Goal: Information Seeking & Learning: Find specific fact

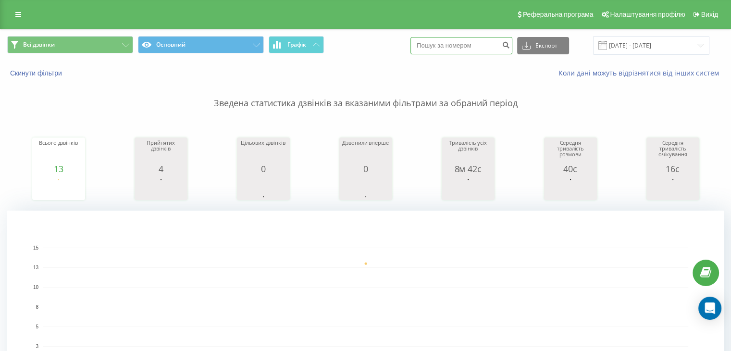
click at [458, 50] on input at bounding box center [461, 45] width 102 height 17
paste input "380673091961"
type input "380673091961"
click at [512, 49] on button "submit" at bounding box center [505, 45] width 13 height 17
click at [442, 47] on input at bounding box center [461, 45] width 102 height 17
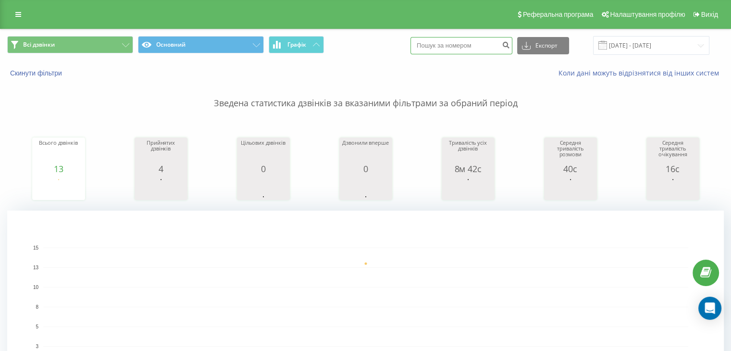
paste input "380932570379"
type input "380932570379"
click at [510, 43] on icon "submit" at bounding box center [506, 44] width 8 height 6
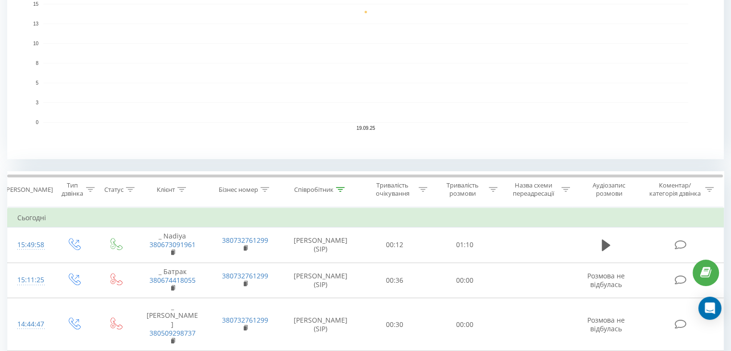
scroll to position [242, 0]
click at [342, 189] on icon at bounding box center [340, 190] width 9 height 5
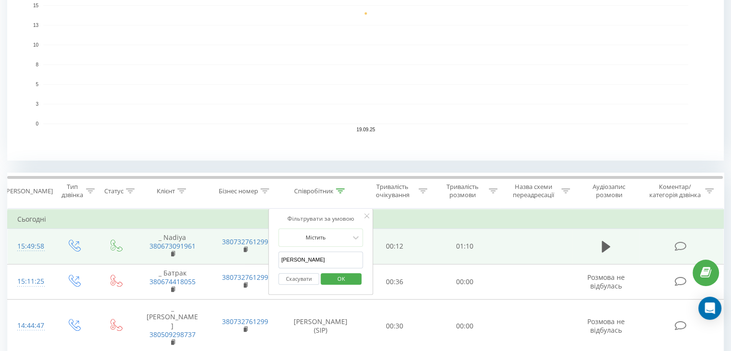
drag, startPoint x: 326, startPoint y: 265, endPoint x: 267, endPoint y: 260, distance: 58.8
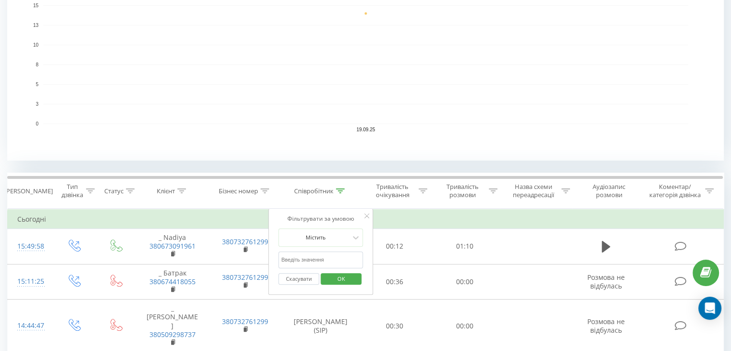
click at [309, 258] on input "text" at bounding box center [320, 259] width 85 height 17
type input "ne"
click at [340, 280] on span "OK" at bounding box center [341, 278] width 27 height 15
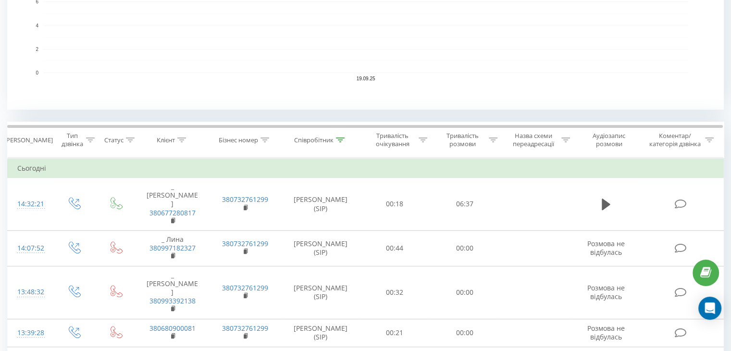
scroll to position [287, 0]
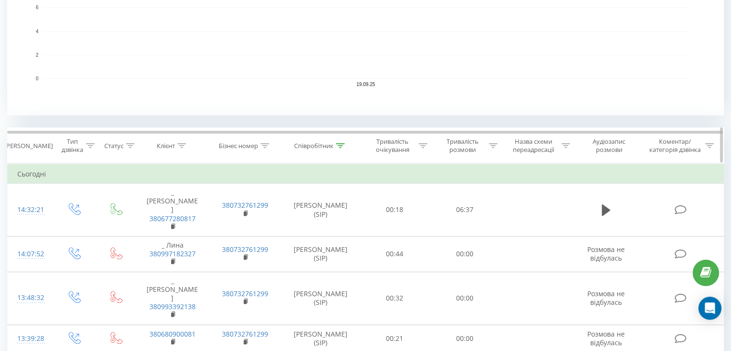
click at [340, 143] on icon at bounding box center [340, 145] width 9 height 5
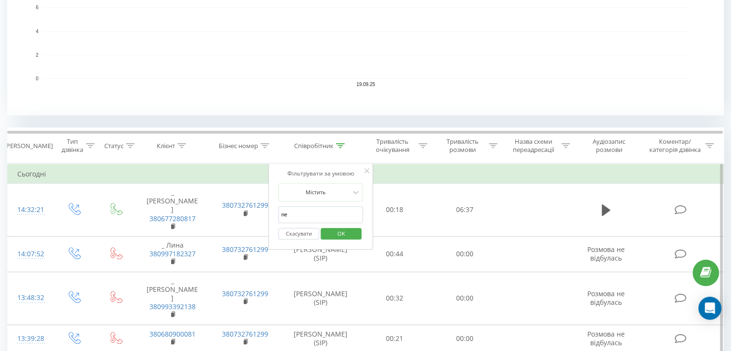
drag, startPoint x: 313, startPoint y: 208, endPoint x: 279, endPoint y: 210, distance: 34.2
click at [279, 210] on input "ne" at bounding box center [320, 214] width 85 height 17
click at [289, 218] on input "text" at bounding box center [320, 214] width 85 height 17
type input "Анна"
click at [337, 231] on span "OK" at bounding box center [341, 233] width 27 height 15
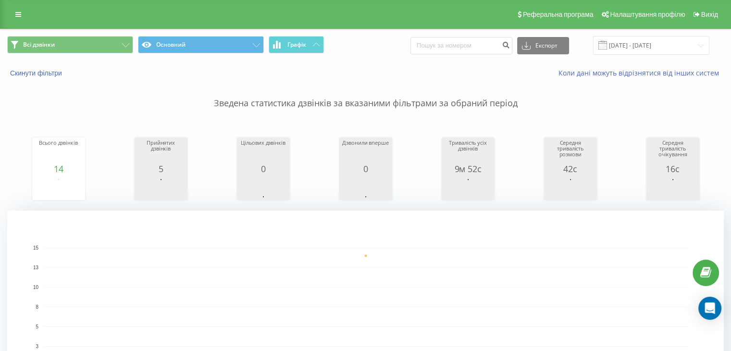
scroll to position [384, 0]
click at [473, 44] on input at bounding box center [461, 45] width 102 height 17
paste input "380680731298"
type input "380680731298"
click at [509, 51] on button "submit" at bounding box center [505, 45] width 13 height 17
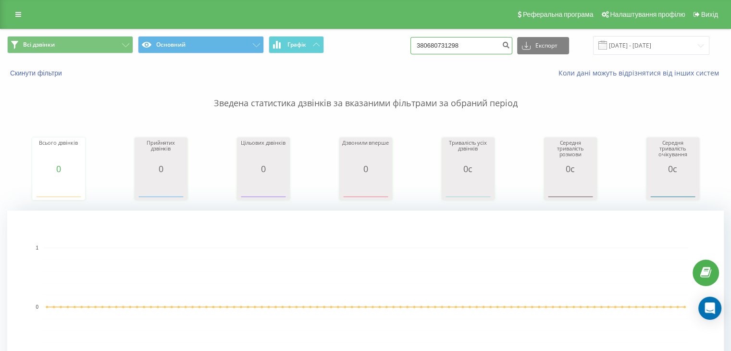
drag, startPoint x: 481, startPoint y: 48, endPoint x: 371, endPoint y: 49, distance: 110.0
click at [371, 49] on div "Всі дзвінки Основний Графік 380680731298 Експорт .csv .xls .xlsx 19.06.2025 - 1…" at bounding box center [365, 45] width 716 height 19
paste input "380984330283"
type input "380984330283"
click at [512, 51] on button "submit" at bounding box center [505, 45] width 13 height 17
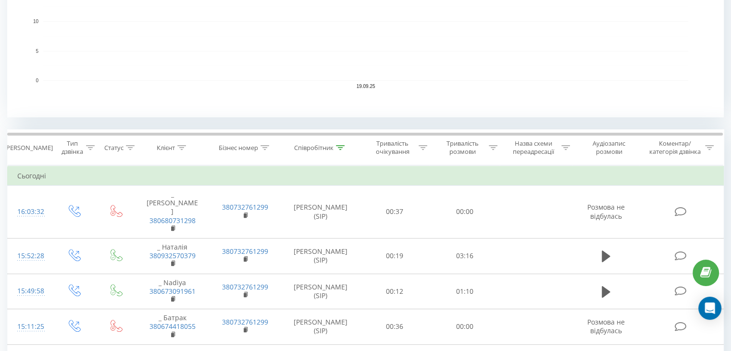
scroll to position [283, 0]
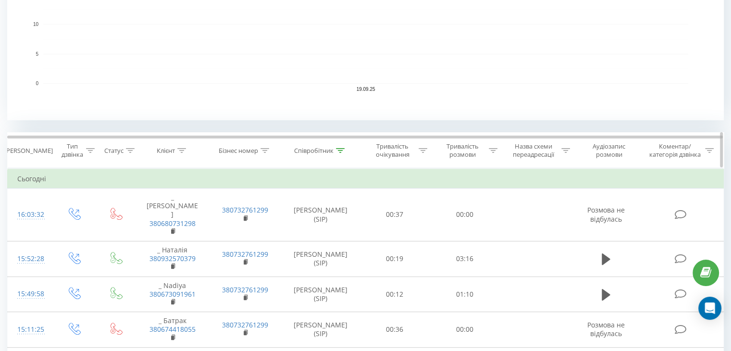
click at [339, 149] on icon at bounding box center [340, 150] width 9 height 5
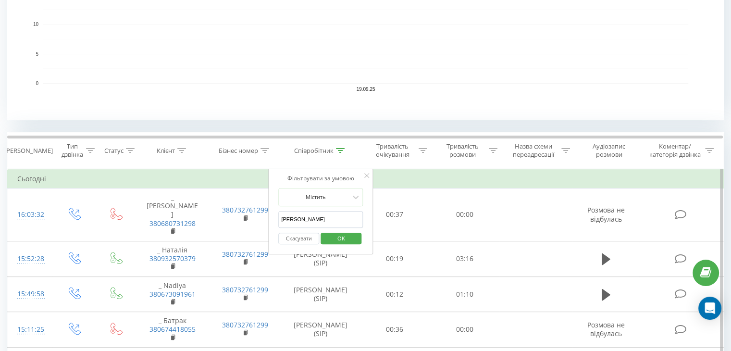
drag, startPoint x: 323, startPoint y: 220, endPoint x: 278, endPoint y: 220, distance: 44.7
click at [278, 220] on input "[PERSON_NAME]" at bounding box center [320, 219] width 85 height 17
click at [305, 220] on input "text" at bounding box center [320, 219] width 85 height 17
type input "ne"
click at [334, 237] on span "OK" at bounding box center [341, 238] width 27 height 15
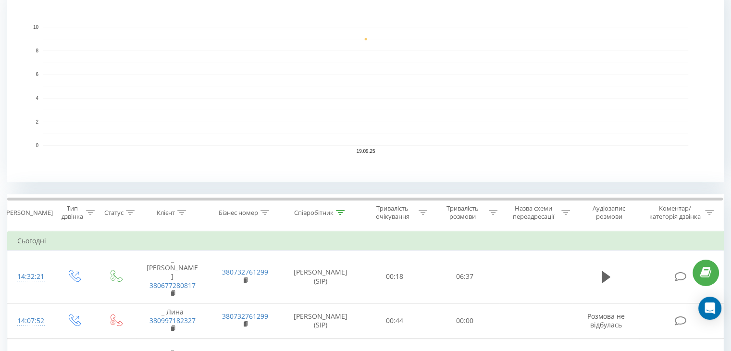
scroll to position [234, 0]
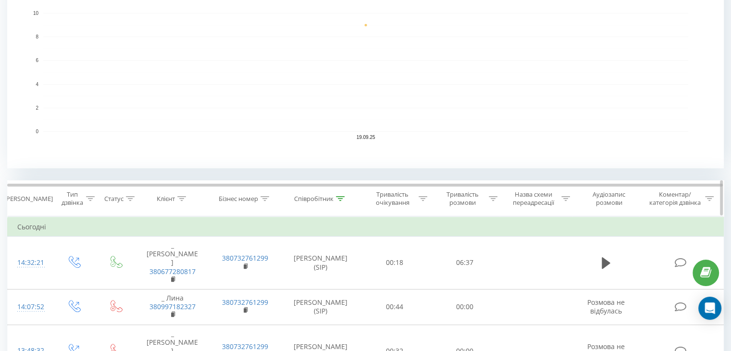
click at [340, 198] on icon at bounding box center [340, 198] width 9 height 5
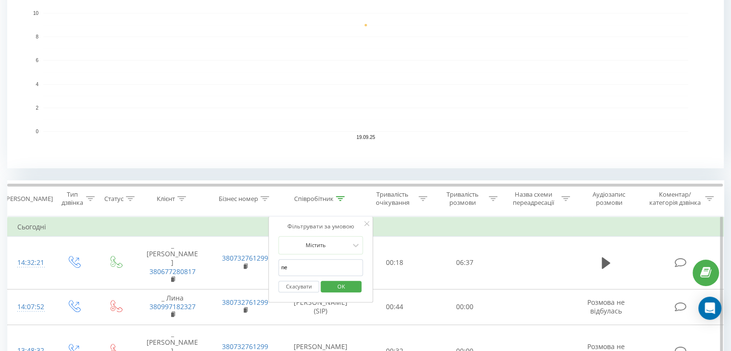
click at [315, 261] on form "Містить ne Скасувати OK" at bounding box center [320, 267] width 85 height 62
drag, startPoint x: 315, startPoint y: 261, endPoint x: 277, endPoint y: 266, distance: 38.3
click at [277, 266] on div "Фільтрувати за умовою Містить ne Скасувати OK" at bounding box center [320, 259] width 105 height 86
click at [286, 268] on input "text" at bounding box center [320, 267] width 85 height 17
type input "[PERSON_NAME]"
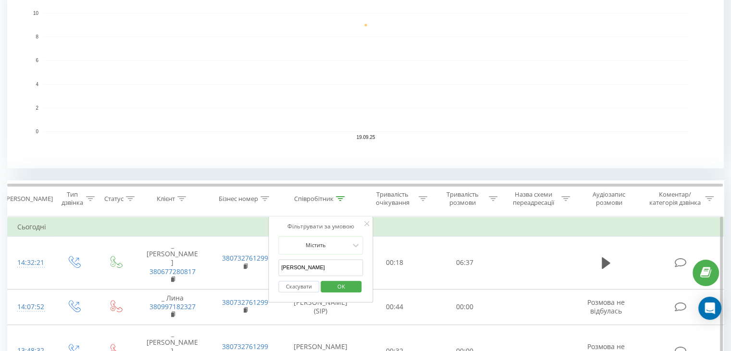
click at [345, 289] on span "OK" at bounding box center [341, 286] width 27 height 15
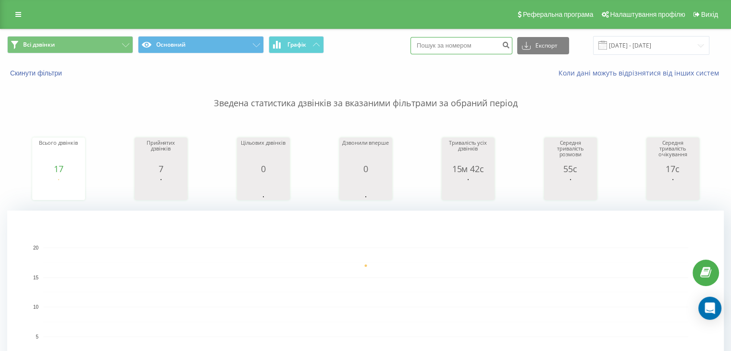
click at [459, 45] on input at bounding box center [461, 45] width 102 height 17
paste input "380509353815"
type input "380509353815"
click at [511, 49] on button "submit" at bounding box center [505, 45] width 13 height 17
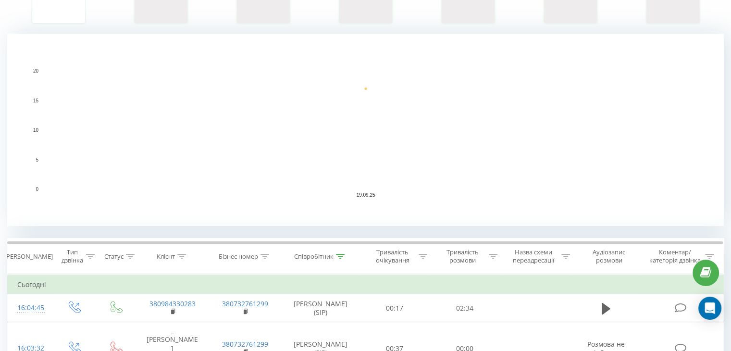
scroll to position [216, 0]
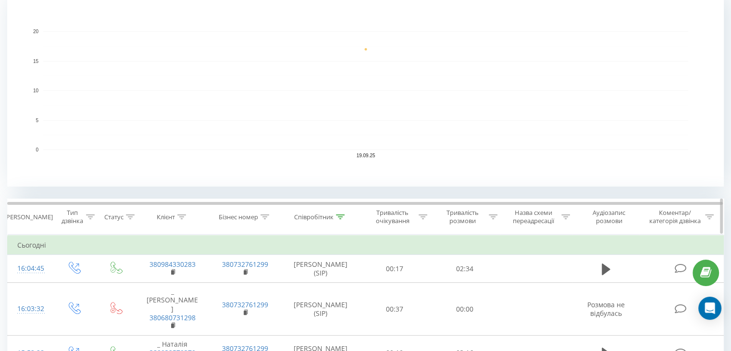
click at [342, 216] on icon at bounding box center [340, 216] width 9 height 5
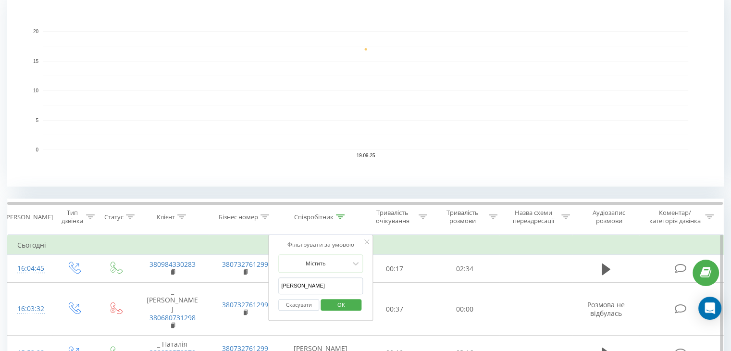
drag, startPoint x: 298, startPoint y: 282, endPoint x: 271, endPoint y: 285, distance: 27.5
click at [271, 285] on div "Фільтрувати за умовою Містить [PERSON_NAME] Скасувати OK" at bounding box center [320, 277] width 105 height 86
click at [296, 280] on input "text" at bounding box center [320, 285] width 85 height 17
type input "[PERSON_NAME]"
click at [351, 302] on span "OK" at bounding box center [341, 304] width 27 height 15
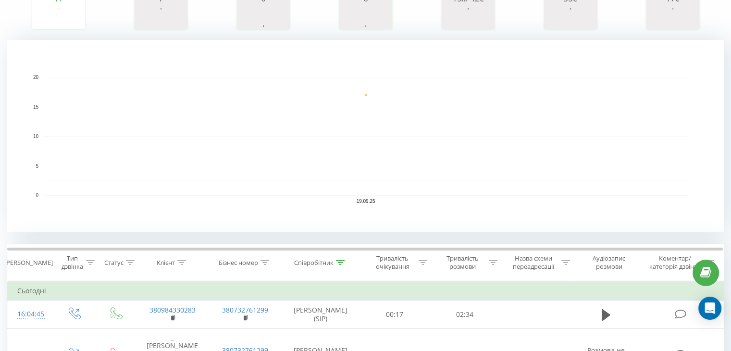
scroll to position [164, 0]
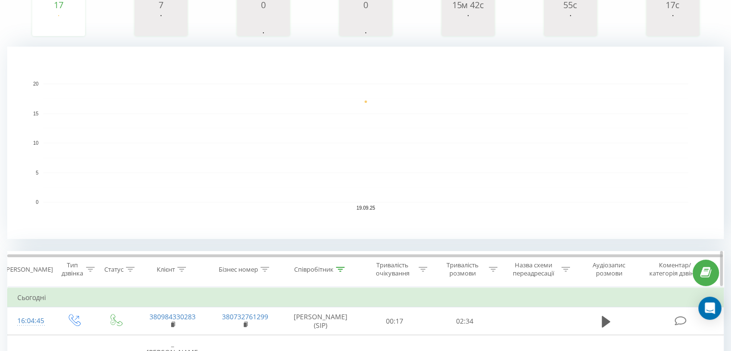
click at [344, 267] on icon at bounding box center [340, 269] width 9 height 5
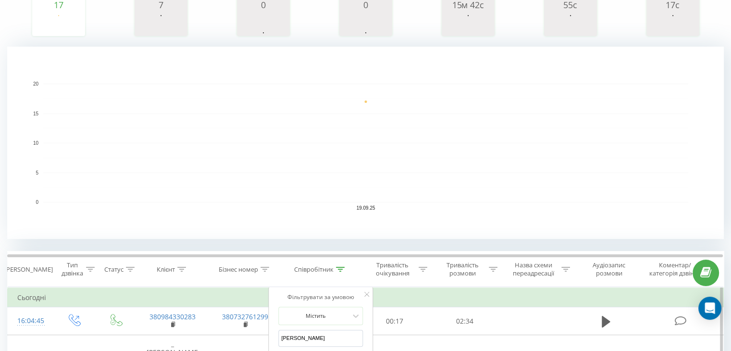
drag, startPoint x: 299, startPoint y: 337, endPoint x: 277, endPoint y: 337, distance: 22.1
click at [277, 337] on div "Фільтрувати за умовою Містить [PERSON_NAME] Скасувати OK" at bounding box center [320, 330] width 105 height 86
click at [295, 334] on input "text" at bounding box center [320, 338] width 85 height 17
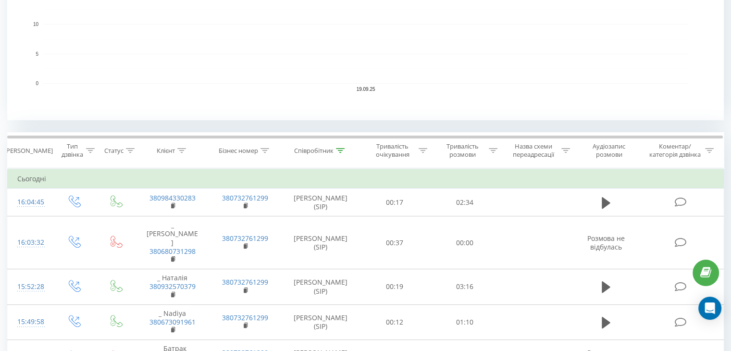
scroll to position [281, 0]
click at [342, 150] on icon at bounding box center [340, 152] width 9 height 5
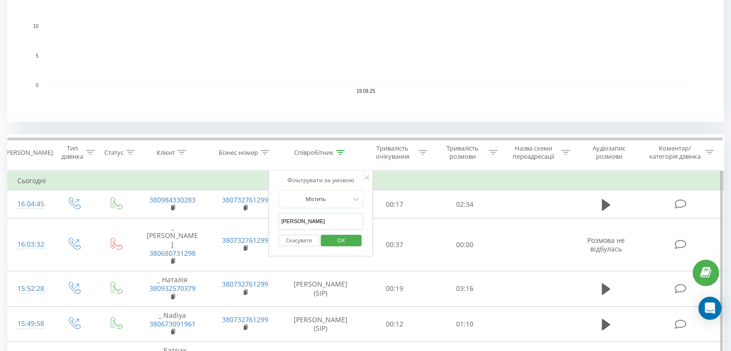
drag, startPoint x: 308, startPoint y: 222, endPoint x: 275, endPoint y: 221, distance: 32.7
click at [275, 221] on div "Фільтрувати за умовою Містить Анна Скасувати OK" at bounding box center [320, 213] width 105 height 86
click at [286, 219] on input "text" at bounding box center [320, 221] width 85 height 17
click at [333, 236] on span "OK" at bounding box center [341, 240] width 27 height 15
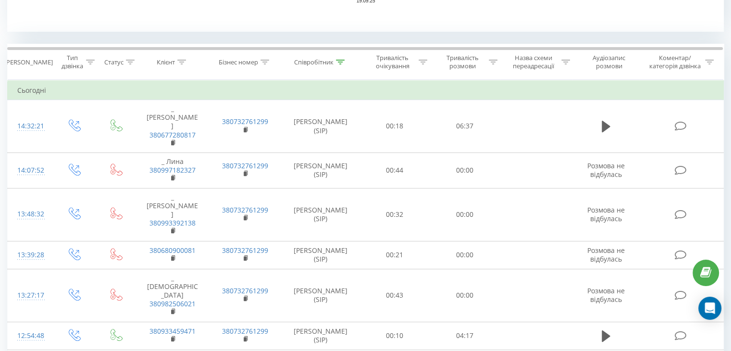
scroll to position [354, 0]
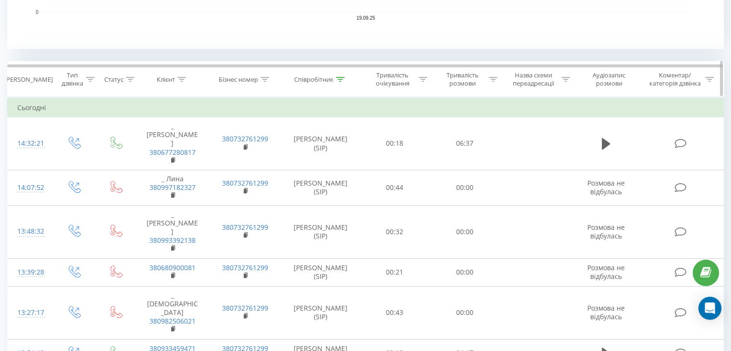
click at [339, 79] on icon at bounding box center [340, 79] width 9 height 5
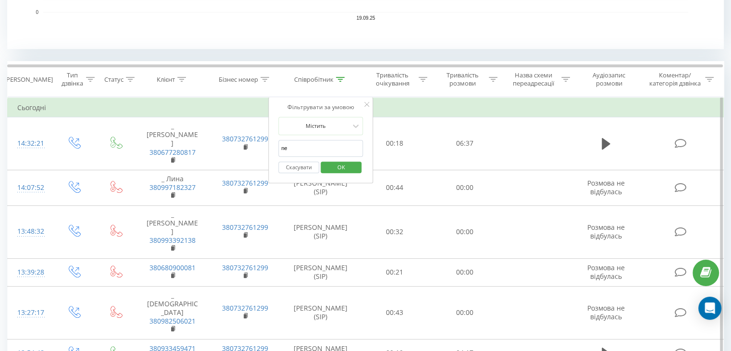
drag, startPoint x: 313, startPoint y: 147, endPoint x: 283, endPoint y: 148, distance: 29.3
click at [283, 148] on input "ne" at bounding box center [320, 148] width 85 height 17
type input "n"
click at [283, 148] on input "text" at bounding box center [320, 148] width 85 height 17
type input "[PERSON_NAME]"
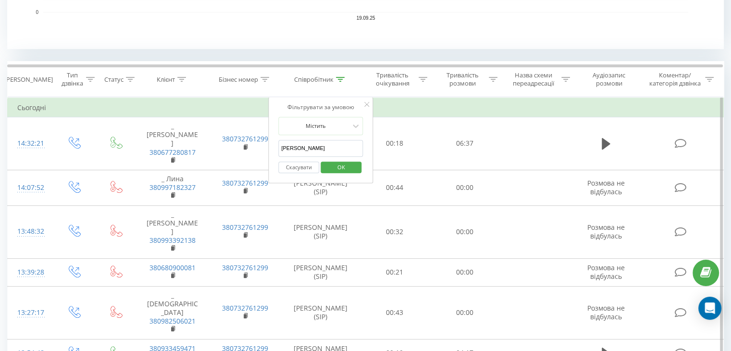
click at [341, 166] on span "OK" at bounding box center [341, 167] width 27 height 15
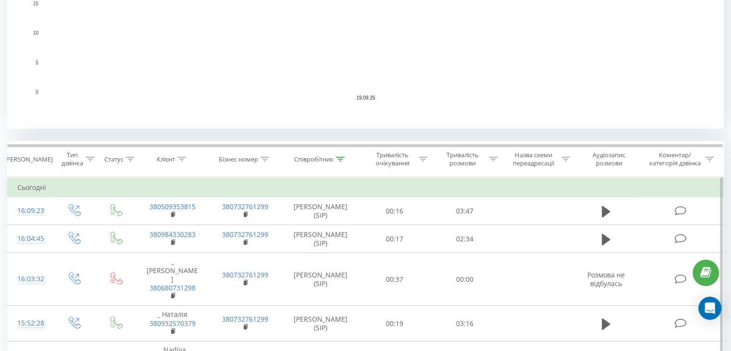
scroll to position [288, 0]
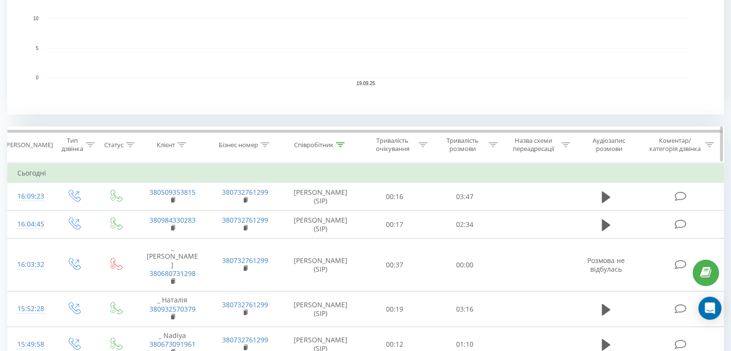
click at [340, 142] on icon at bounding box center [340, 144] width 9 height 5
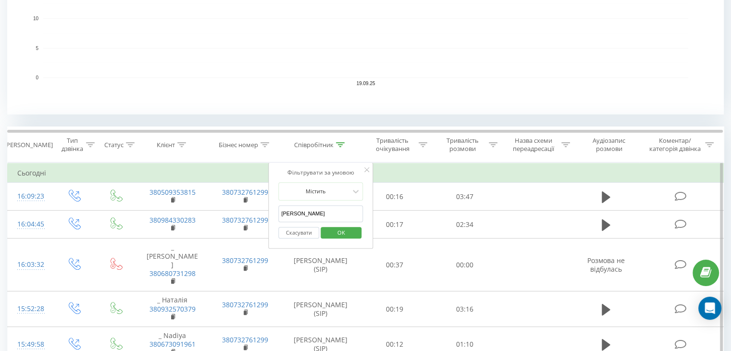
drag, startPoint x: 308, startPoint y: 214, endPoint x: 279, endPoint y: 215, distance: 28.8
click at [279, 215] on input "[PERSON_NAME]" at bounding box center [320, 213] width 85 height 17
click at [293, 202] on form "Містить Скасувати OK" at bounding box center [320, 213] width 85 height 62
click at [294, 212] on input "text" at bounding box center [320, 213] width 85 height 17
click at [337, 228] on span "OK" at bounding box center [341, 232] width 27 height 15
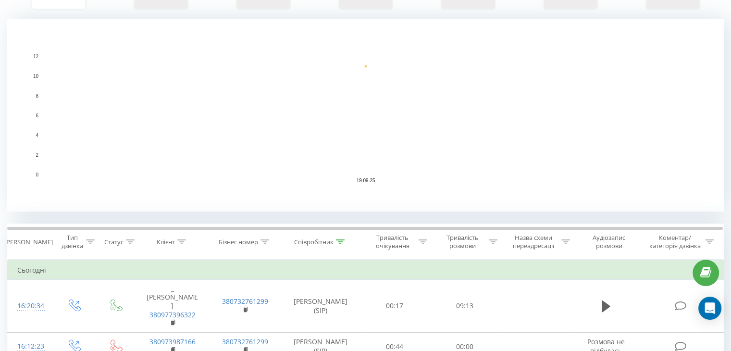
scroll to position [336, 0]
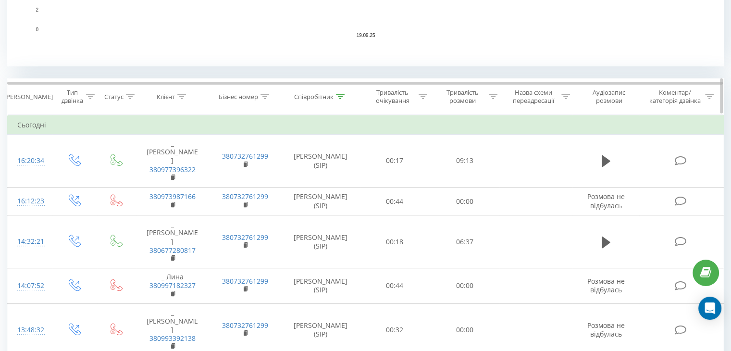
click at [341, 97] on icon at bounding box center [340, 96] width 9 height 5
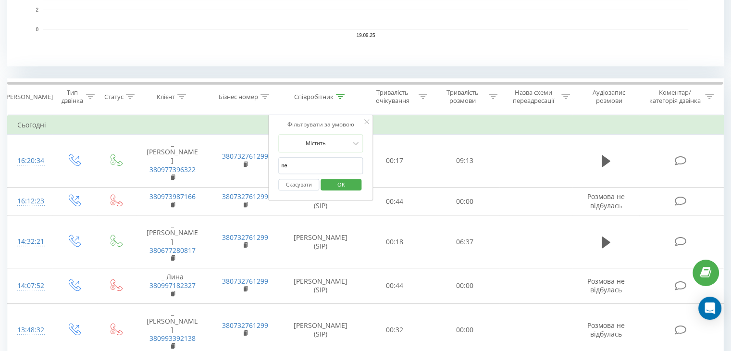
click at [311, 166] on input "ne" at bounding box center [320, 165] width 85 height 17
type input "n"
click at [311, 166] on input "text" at bounding box center [320, 165] width 85 height 17
type input "[PERSON_NAME]"
click at [349, 183] on span "OK" at bounding box center [341, 184] width 27 height 15
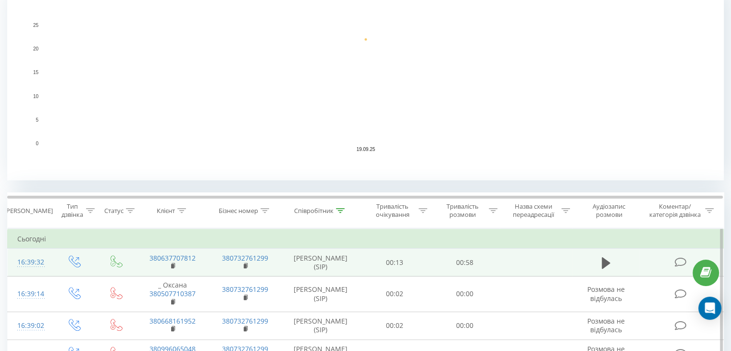
scroll to position [240, 0]
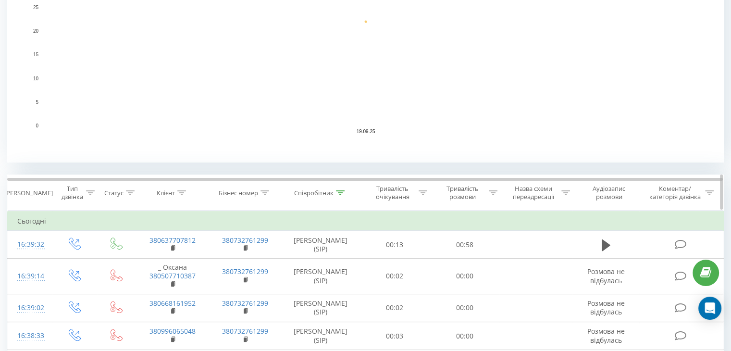
click at [341, 190] on icon at bounding box center [340, 192] width 9 height 5
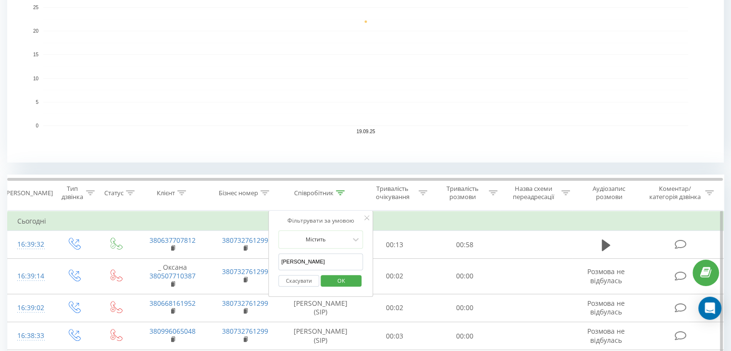
click at [308, 265] on input "[PERSON_NAME]" at bounding box center [320, 261] width 85 height 17
type input "[PERSON_NAME]"
click at [308, 265] on input "text" at bounding box center [320, 261] width 85 height 17
click at [359, 278] on button "OK" at bounding box center [340, 281] width 41 height 12
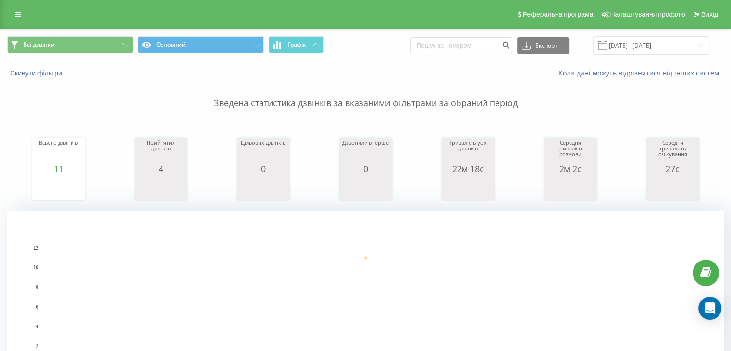
scroll to position [336, 0]
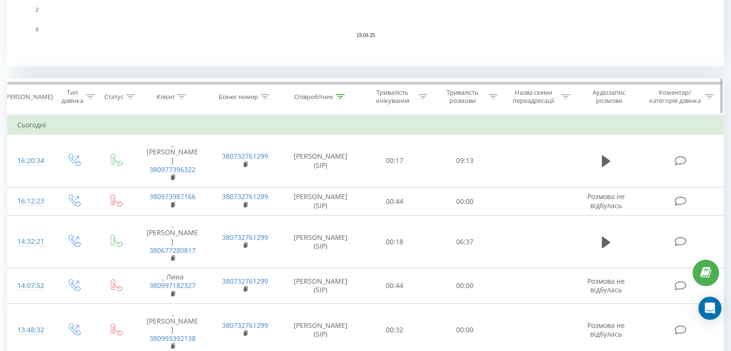
click at [339, 94] on icon at bounding box center [340, 96] width 9 height 5
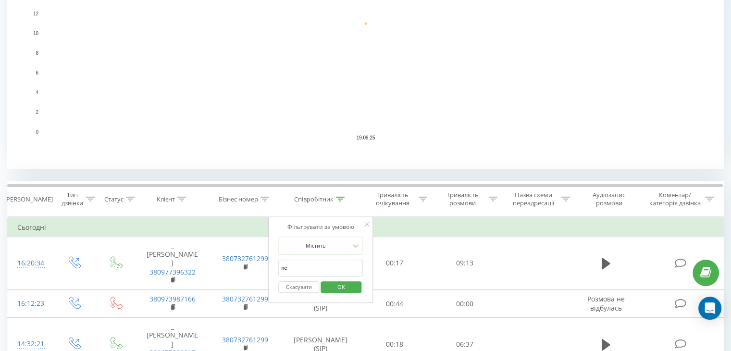
scroll to position [384, 0]
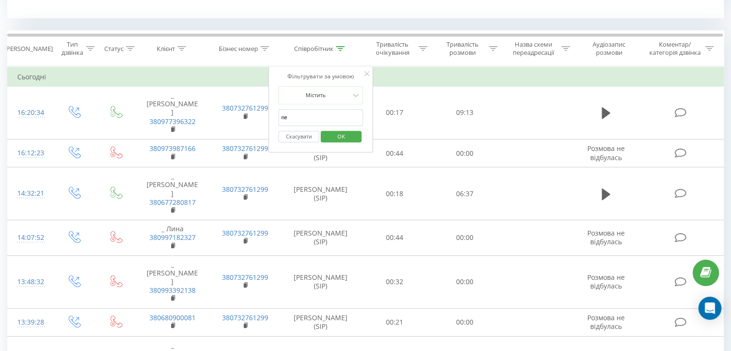
click at [308, 124] on input "ne" at bounding box center [320, 117] width 85 height 17
type input "n"
click at [308, 117] on input "text" at bounding box center [320, 117] width 85 height 17
type input "[PERSON_NAME]"
click at [333, 138] on span "OK" at bounding box center [341, 136] width 27 height 15
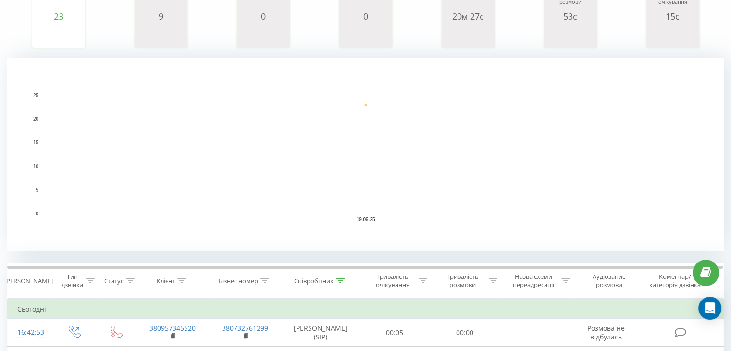
scroll to position [240, 0]
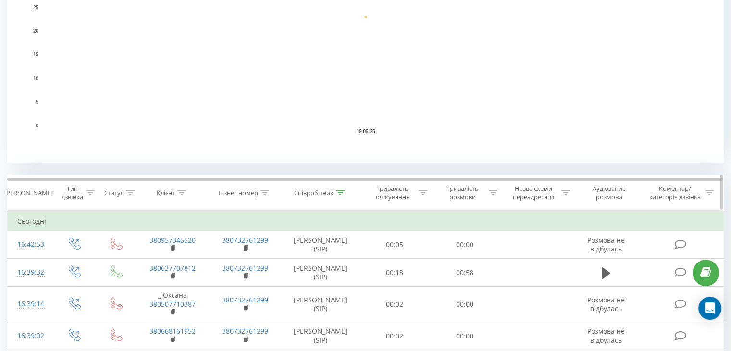
click at [340, 193] on icon at bounding box center [340, 192] width 9 height 5
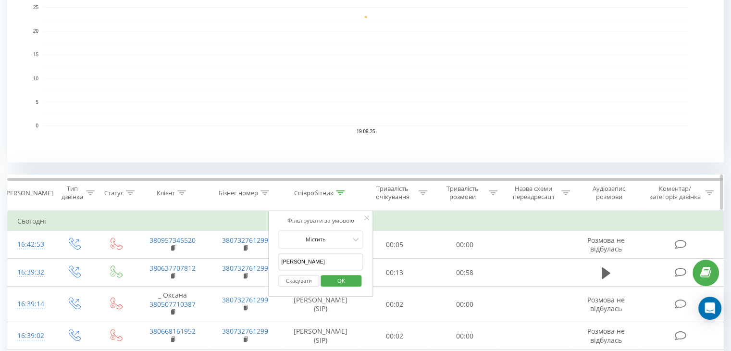
scroll to position [0, 0]
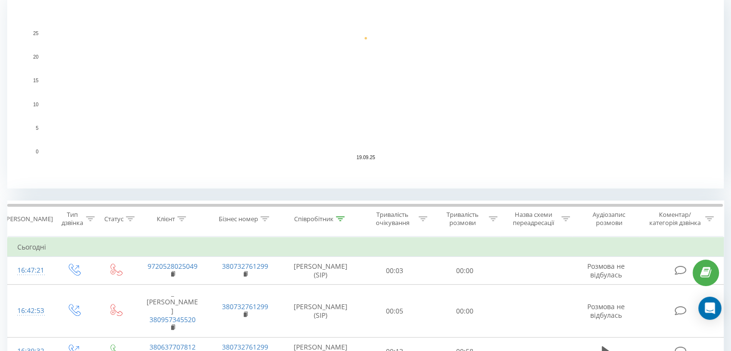
scroll to position [240, 0]
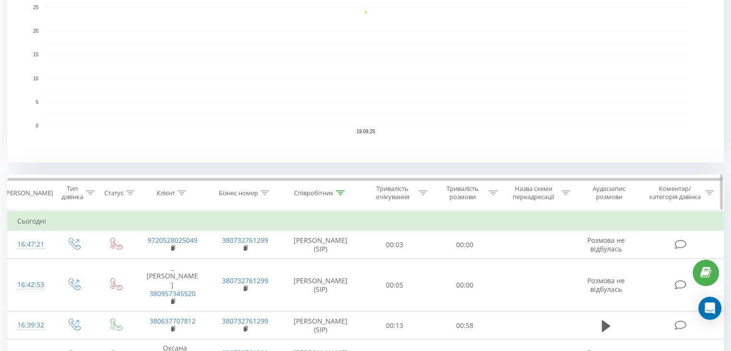
click at [339, 190] on icon at bounding box center [340, 192] width 9 height 5
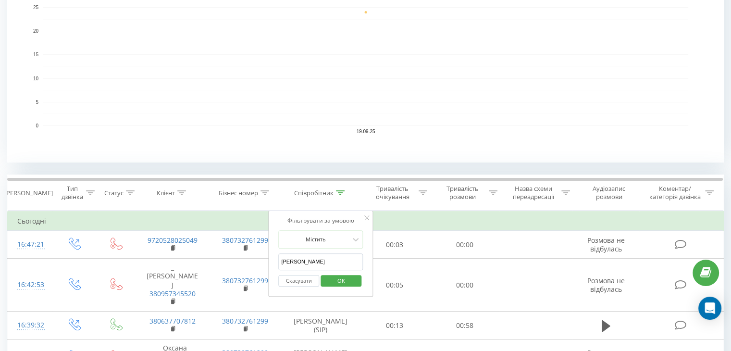
click at [298, 254] on input "[PERSON_NAME]" at bounding box center [320, 261] width 85 height 17
type input "А"
click at [297, 256] on input "text" at bounding box center [320, 261] width 85 height 17
click at [330, 281] on span "OK" at bounding box center [341, 280] width 27 height 15
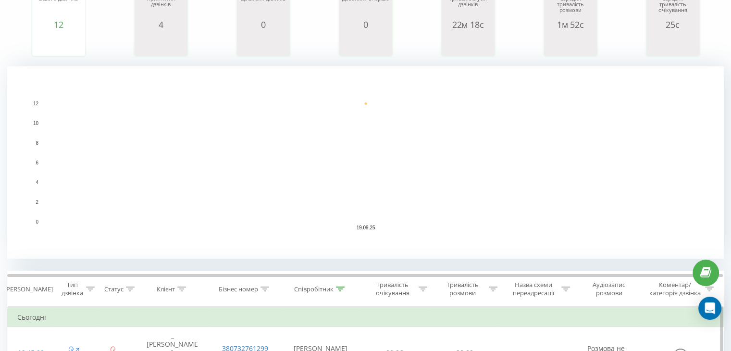
scroll to position [288, 0]
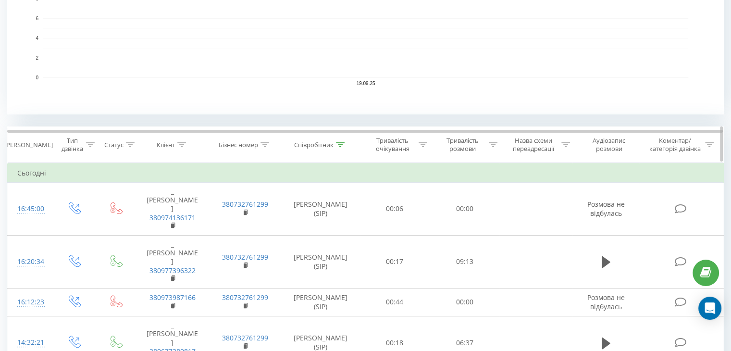
click at [336, 143] on icon at bounding box center [340, 144] width 9 height 5
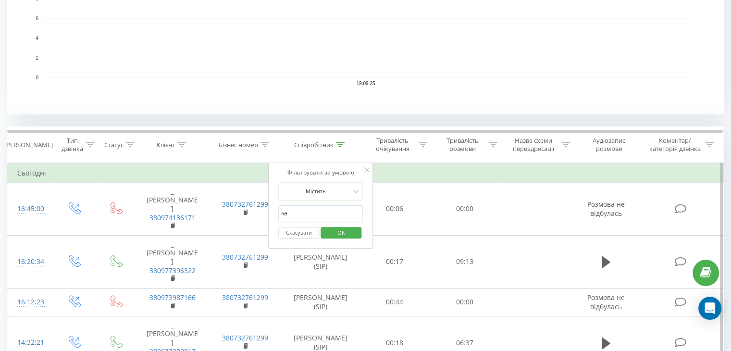
click at [296, 212] on input "ne" at bounding box center [320, 213] width 85 height 17
type input "n"
click at [296, 212] on input "text" at bounding box center [320, 213] width 85 height 17
type input "[PERSON_NAME]"
click at [358, 225] on div "Скасувати OK" at bounding box center [320, 233] width 85 height 22
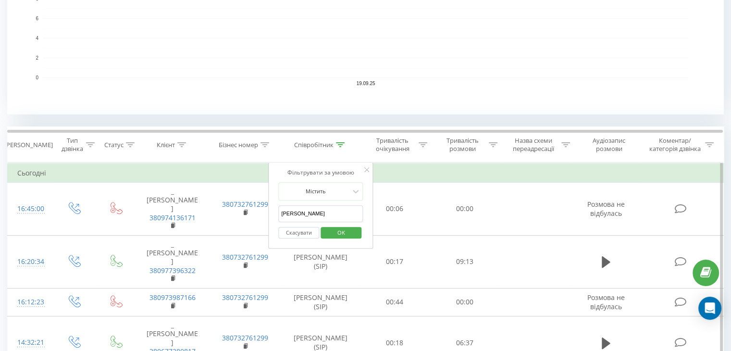
click at [356, 228] on button "OK" at bounding box center [340, 233] width 41 height 12
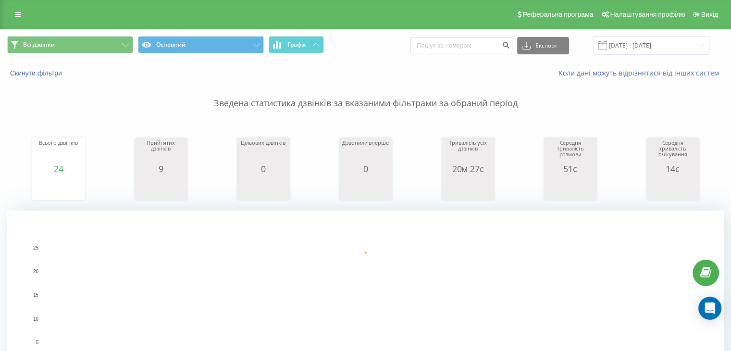
scroll to position [336, 0]
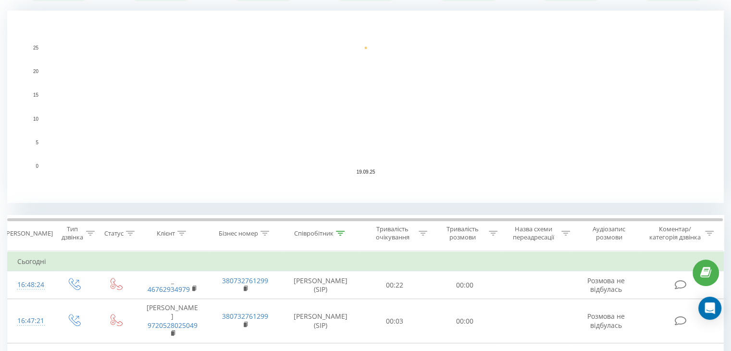
scroll to position [288, 0]
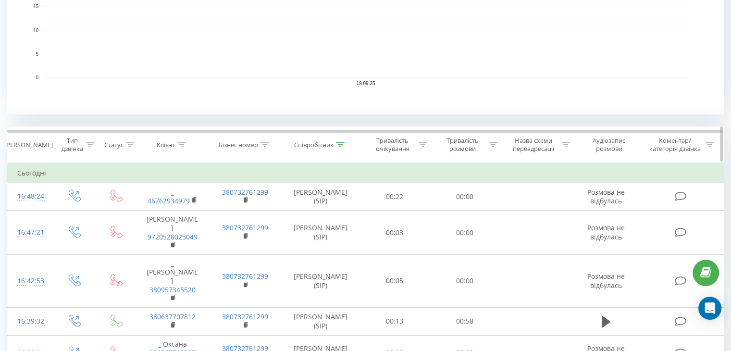
click at [339, 141] on div at bounding box center [340, 145] width 9 height 8
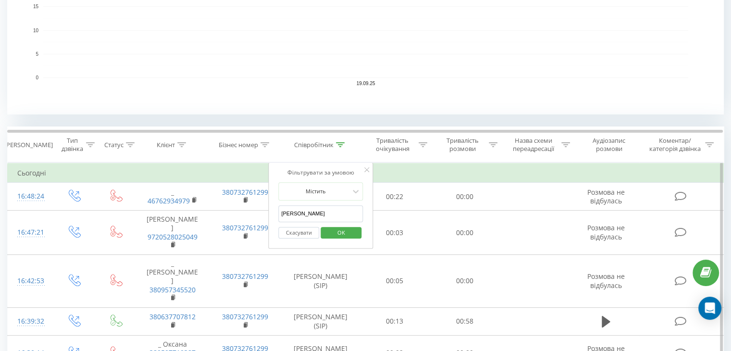
click at [308, 213] on input "[PERSON_NAME]" at bounding box center [320, 213] width 85 height 17
type input "[PERSON_NAME]"
click at [308, 213] on input "text" at bounding box center [320, 213] width 85 height 17
click at [339, 232] on span "OK" at bounding box center [341, 232] width 27 height 15
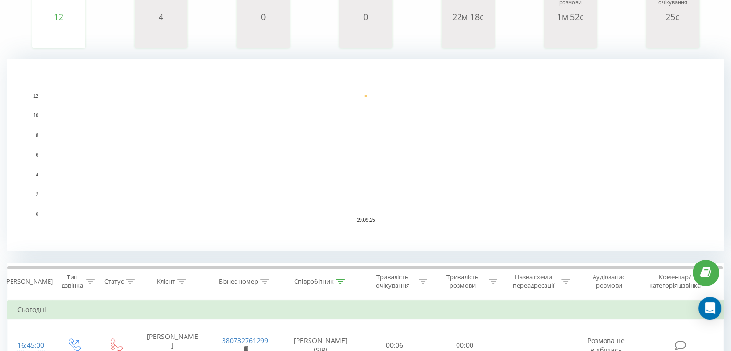
scroll to position [336, 0]
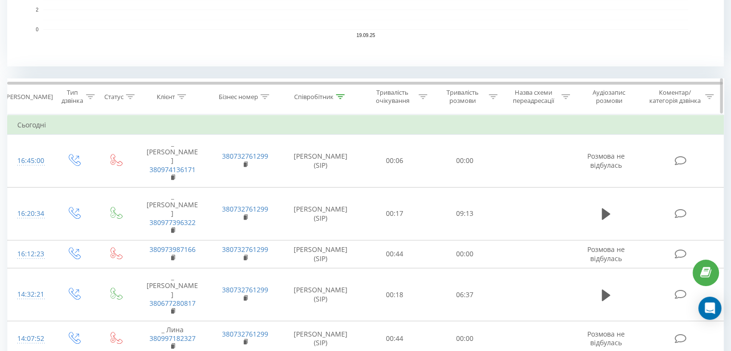
click at [338, 97] on icon at bounding box center [340, 96] width 9 height 5
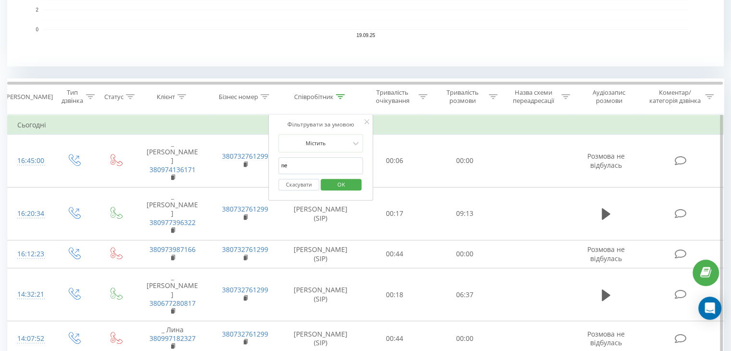
click at [329, 160] on input "ne" at bounding box center [320, 165] width 85 height 17
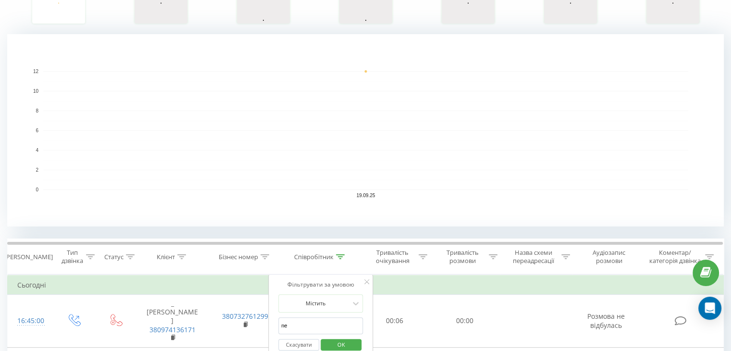
scroll to position [240, 0]
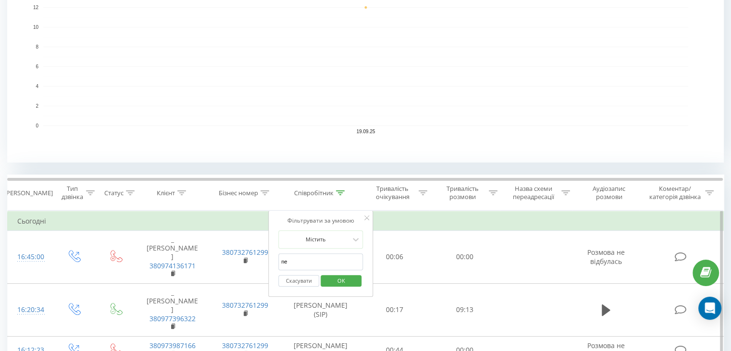
click at [325, 262] on input "ne" at bounding box center [320, 261] width 85 height 17
type input "n"
click at [325, 262] on input "text" at bounding box center [320, 261] width 85 height 17
type input "[PERSON_NAME]"
click at [345, 284] on span "OK" at bounding box center [341, 280] width 27 height 15
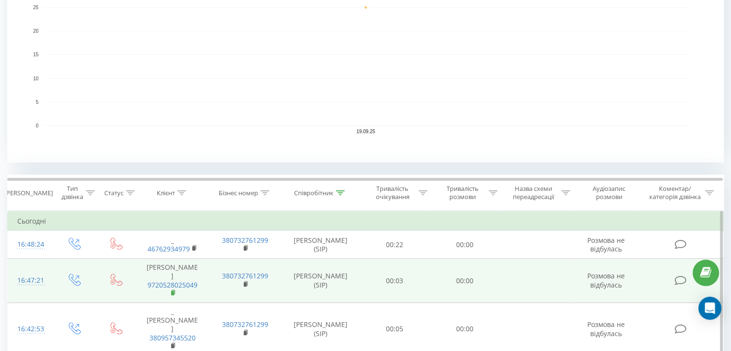
click at [174, 289] on icon at bounding box center [173, 292] width 5 height 7
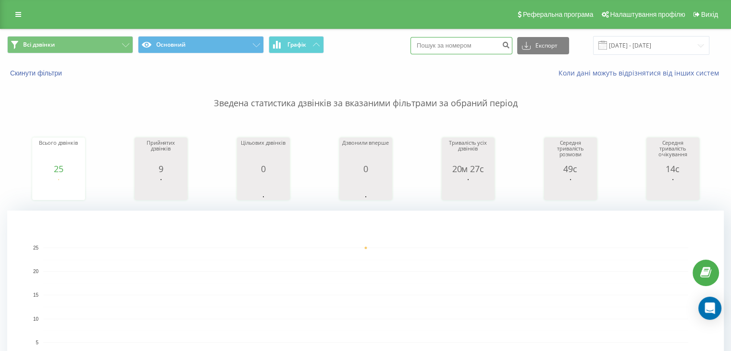
click at [460, 46] on input at bounding box center [461, 45] width 102 height 17
paste input "380984738423"
type input "380984738423"
click at [510, 46] on icon "submit" at bounding box center [506, 44] width 8 height 6
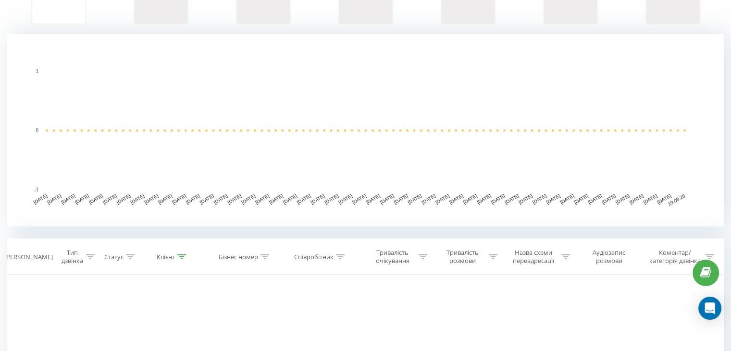
scroll to position [192, 0]
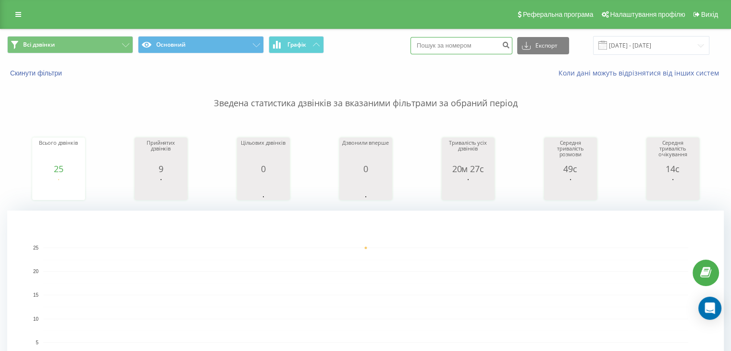
click at [440, 43] on input at bounding box center [461, 45] width 102 height 17
paste input "380984738423"
click at [507, 45] on input "380984738423" at bounding box center [461, 45] width 102 height 17
type input "380984738423"
click at [512, 47] on button "submit" at bounding box center [505, 45] width 13 height 17
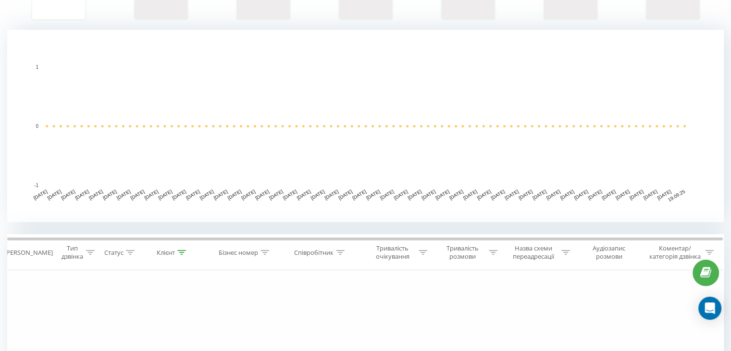
scroll to position [185, 0]
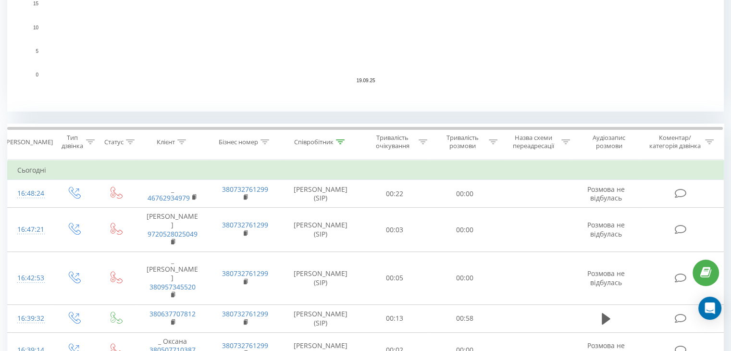
scroll to position [290, 0]
click at [336, 141] on icon at bounding box center [340, 143] width 9 height 5
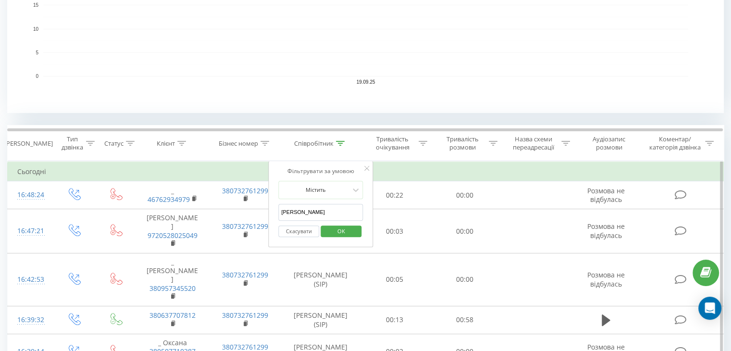
click at [314, 206] on input "[PERSON_NAME]" at bounding box center [320, 212] width 85 height 17
click at [314, 206] on input "text" at bounding box center [320, 212] width 85 height 17
click at [342, 232] on span "OK" at bounding box center [341, 230] width 27 height 15
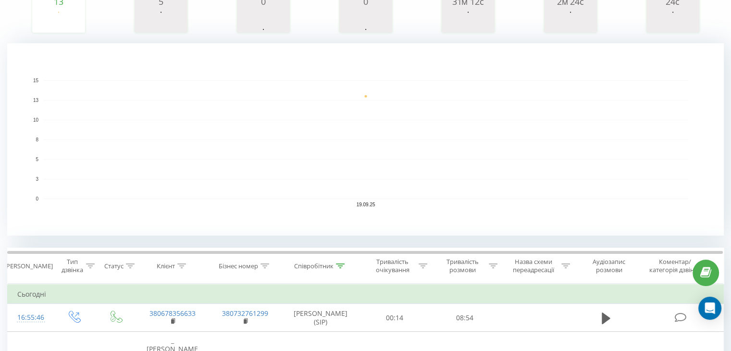
scroll to position [183, 0]
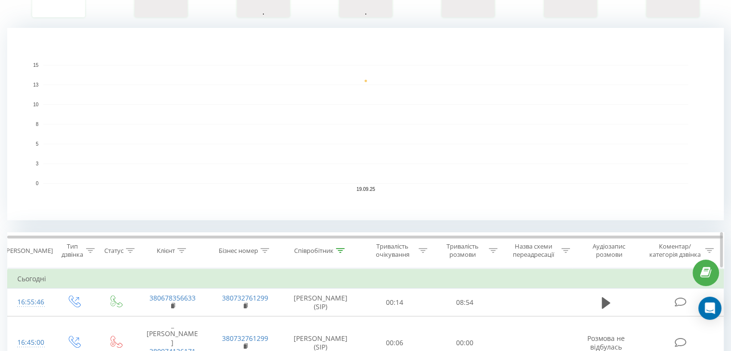
click at [338, 252] on icon at bounding box center [340, 250] width 9 height 5
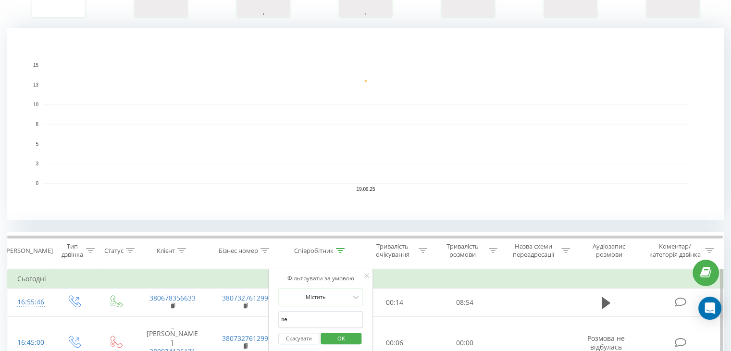
click at [299, 321] on input "ne" at bounding box center [320, 319] width 85 height 17
type input "n"
click at [299, 321] on input "text" at bounding box center [320, 319] width 85 height 17
type input "[PERSON_NAME]"
click at [340, 340] on span "OK" at bounding box center [341, 338] width 27 height 15
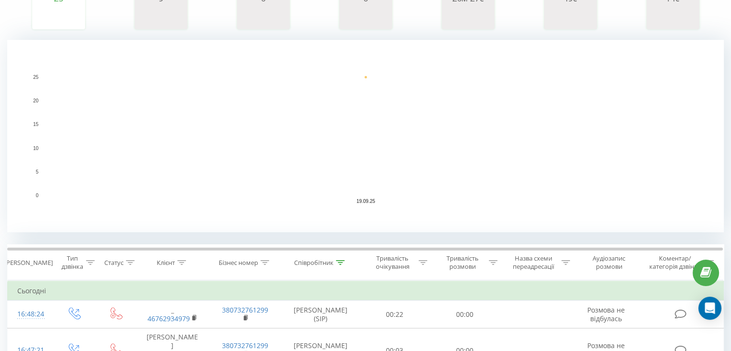
scroll to position [216, 0]
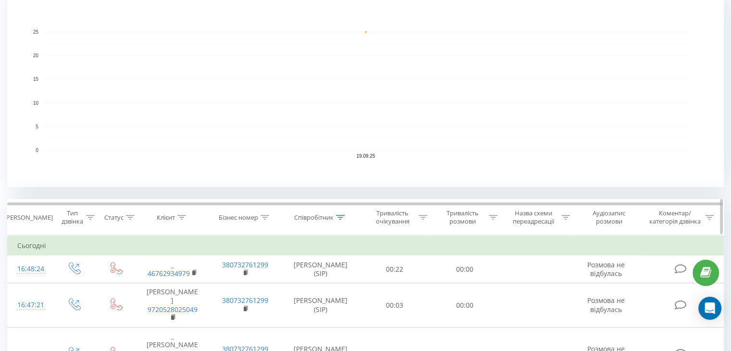
click at [342, 217] on icon at bounding box center [340, 217] width 9 height 5
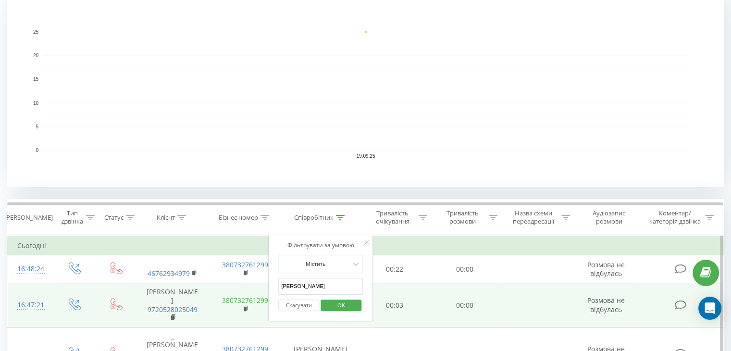
drag, startPoint x: 302, startPoint y: 292, endPoint x: 259, endPoint y: 291, distance: 43.7
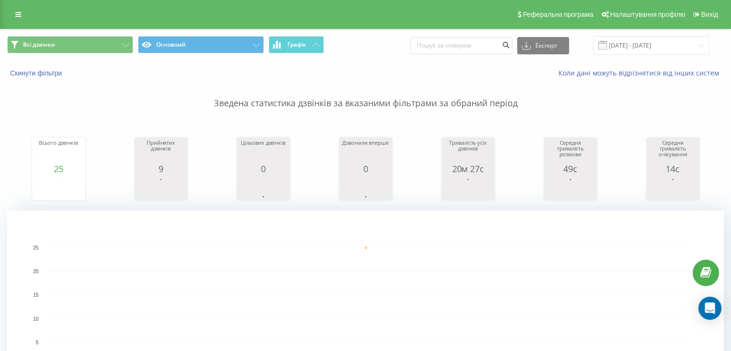
scroll to position [0, 0]
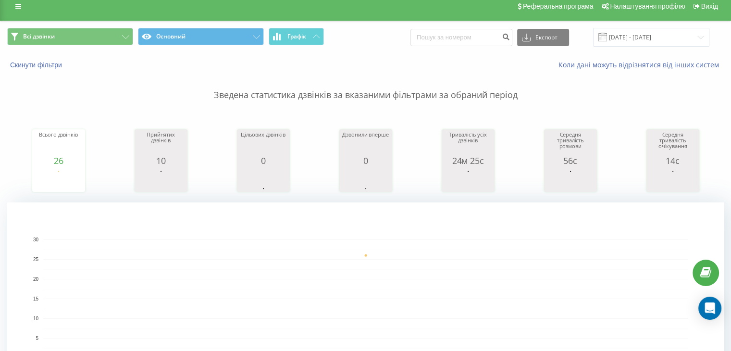
scroll to position [288, 0]
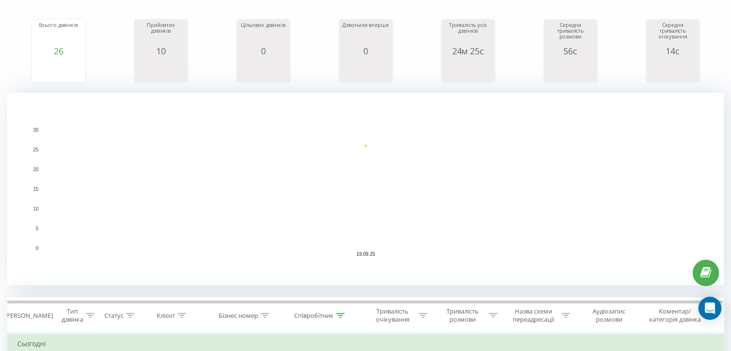
scroll to position [240, 0]
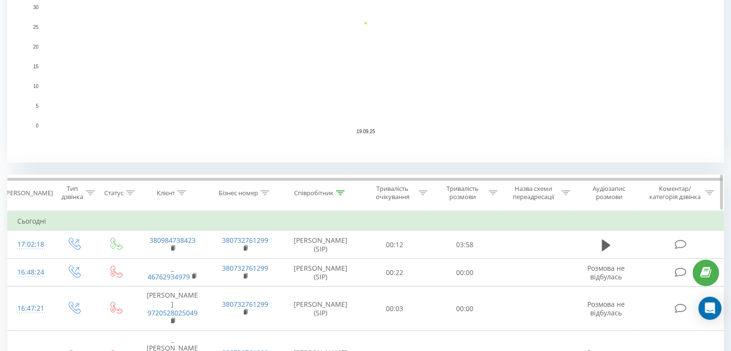
drag, startPoint x: 342, startPoint y: 191, endPoint x: 337, endPoint y: 202, distance: 12.5
click at [342, 191] on icon at bounding box center [340, 192] width 9 height 5
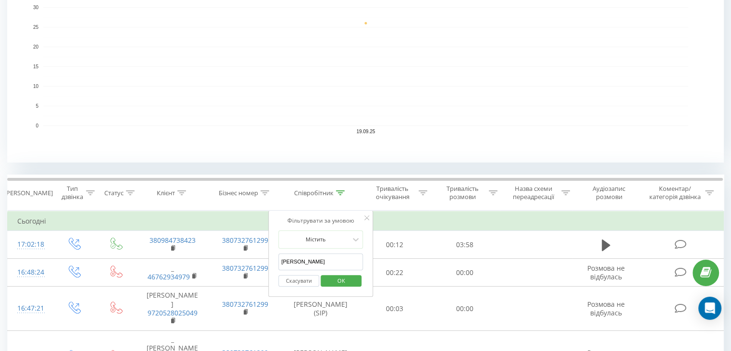
click at [308, 262] on input "[PERSON_NAME]" at bounding box center [320, 261] width 85 height 17
type input "А"
click at [308, 262] on input "А" at bounding box center [320, 261] width 85 height 17
click at [308, 262] on input "text" at bounding box center [320, 261] width 85 height 17
click at [342, 275] on span "OK" at bounding box center [341, 280] width 27 height 15
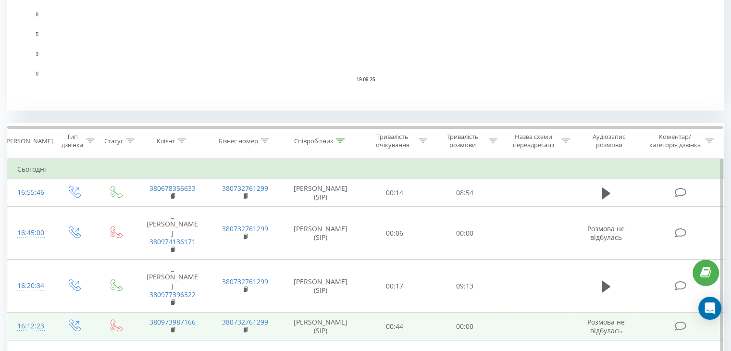
scroll to position [336, 0]
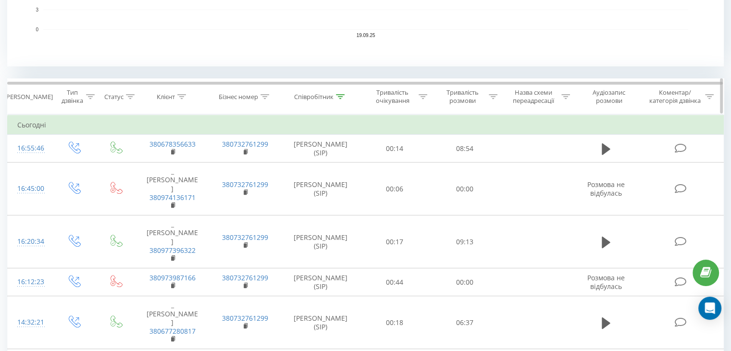
click at [342, 93] on div at bounding box center [340, 97] width 9 height 8
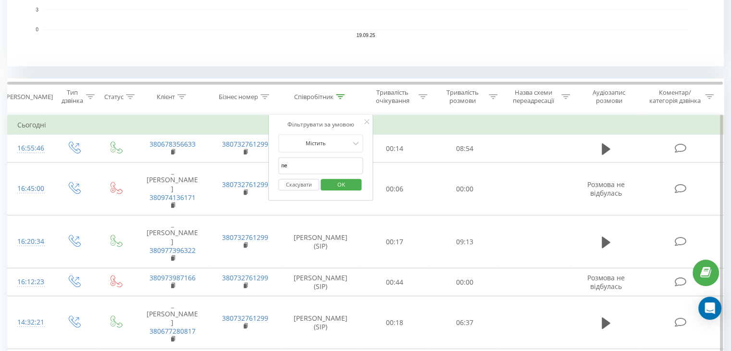
click at [321, 164] on input "ne" at bounding box center [320, 165] width 85 height 17
type input "n"
click at [321, 164] on input "text" at bounding box center [320, 165] width 85 height 17
type input "[PERSON_NAME]"
click at [343, 181] on span "OK" at bounding box center [341, 184] width 27 height 15
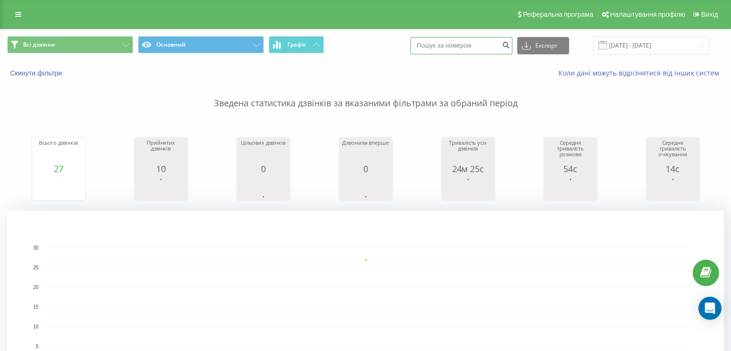
click at [480, 39] on input at bounding box center [461, 45] width 102 height 17
paste input "380667958265"
type input "380667958265"
click at [510, 43] on icon "submit" at bounding box center [506, 44] width 8 height 6
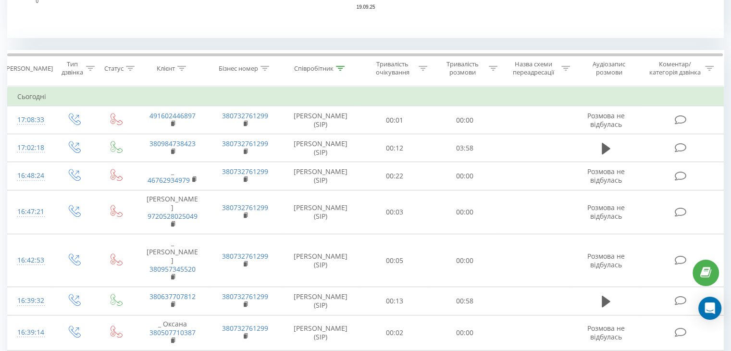
scroll to position [366, 0]
click at [338, 66] on icon at bounding box center [340, 66] width 9 height 5
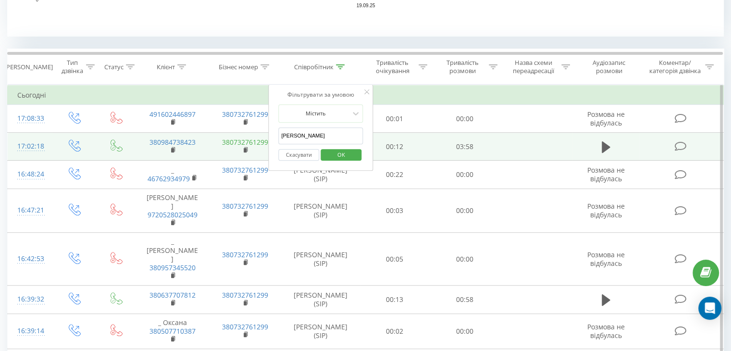
drag, startPoint x: 321, startPoint y: 136, endPoint x: 254, endPoint y: 139, distance: 66.9
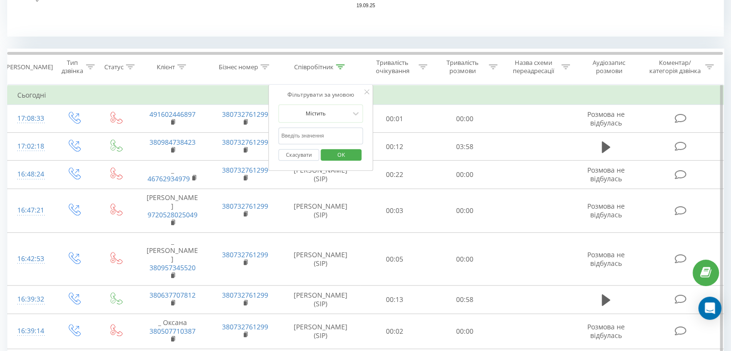
click at [301, 134] on input "text" at bounding box center [320, 135] width 85 height 17
click at [335, 151] on span "OK" at bounding box center [341, 154] width 27 height 15
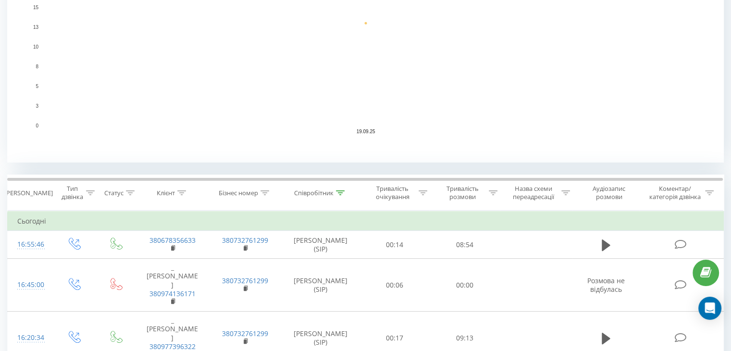
scroll to position [246, 0]
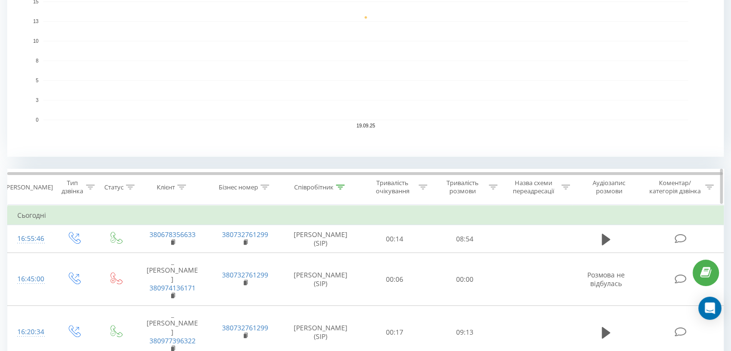
click at [337, 186] on icon at bounding box center [340, 187] width 9 height 5
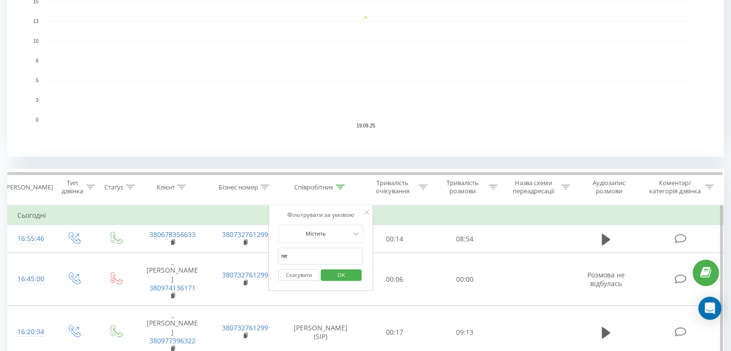
click at [318, 252] on input "ne" at bounding box center [320, 255] width 85 height 17
type input "n"
click at [318, 252] on input "text" at bounding box center [320, 255] width 85 height 17
type input "[PERSON_NAME]"
click at [338, 275] on span "OK" at bounding box center [341, 274] width 27 height 15
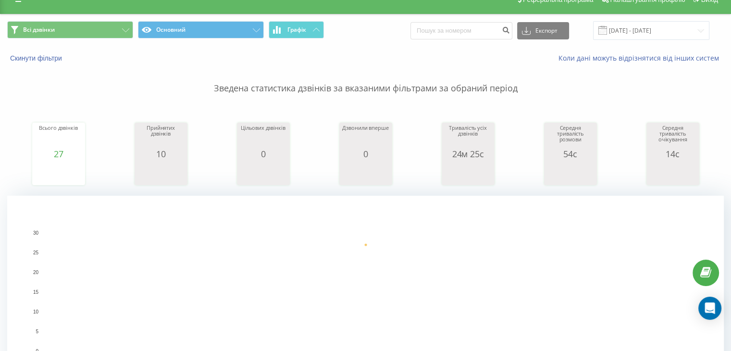
scroll to position [13, 0]
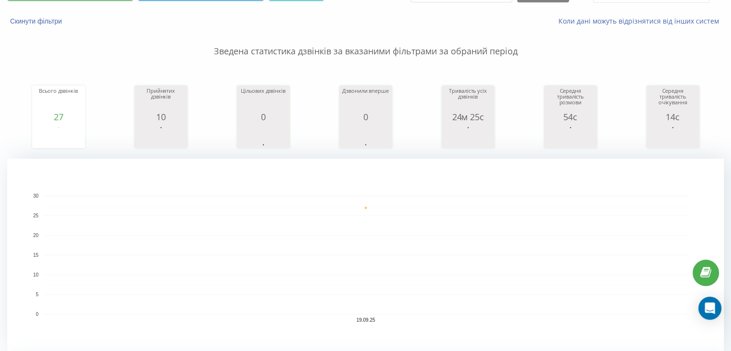
scroll to position [20, 0]
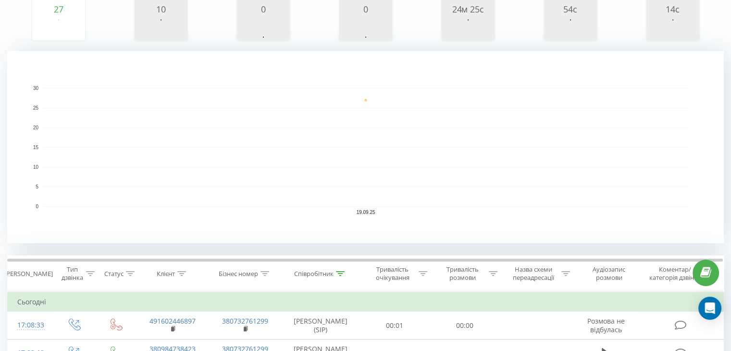
scroll to position [209, 0]
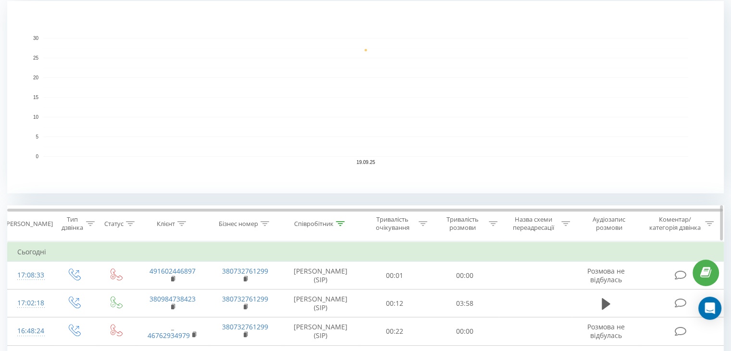
click at [341, 227] on th "Співробітник" at bounding box center [321, 224] width 78 height 36
click at [339, 221] on icon at bounding box center [340, 223] width 9 height 5
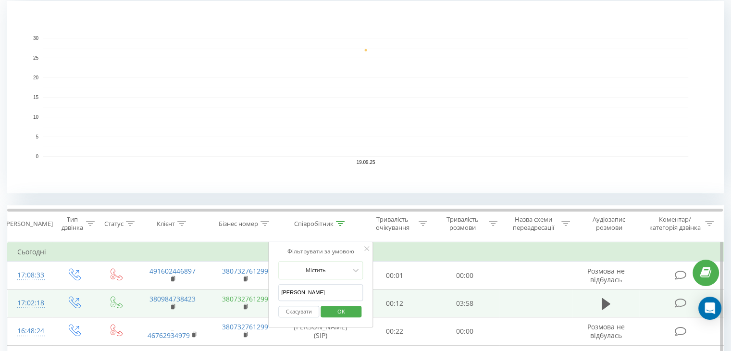
drag, startPoint x: 294, startPoint y: 294, endPoint x: 261, endPoint y: 294, distance: 32.7
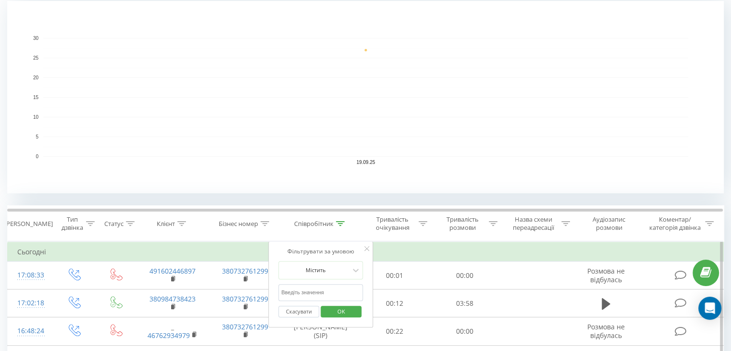
click at [280, 291] on input "text" at bounding box center [320, 292] width 85 height 17
type input "ne"
click at [344, 306] on span "OK" at bounding box center [341, 311] width 27 height 15
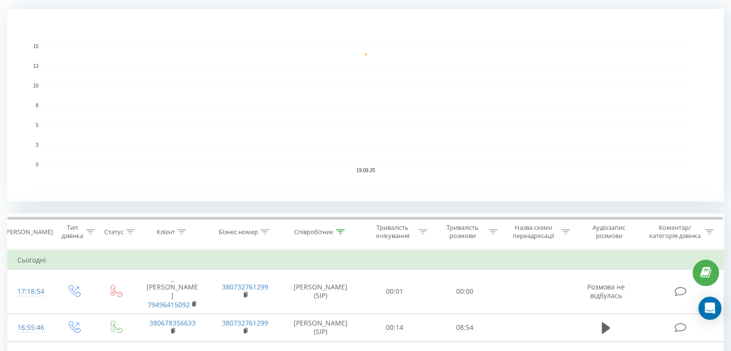
scroll to position [222, 0]
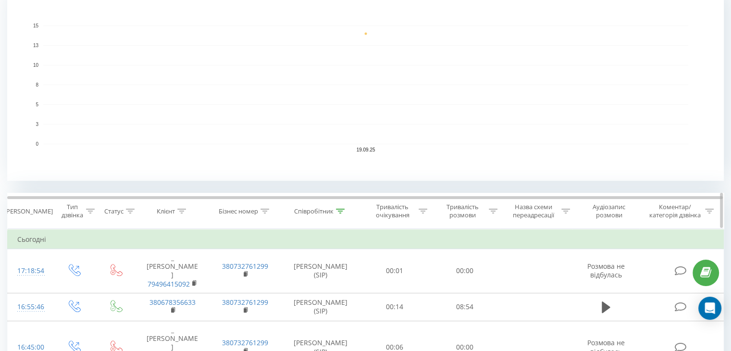
click at [342, 209] on icon at bounding box center [340, 211] width 9 height 5
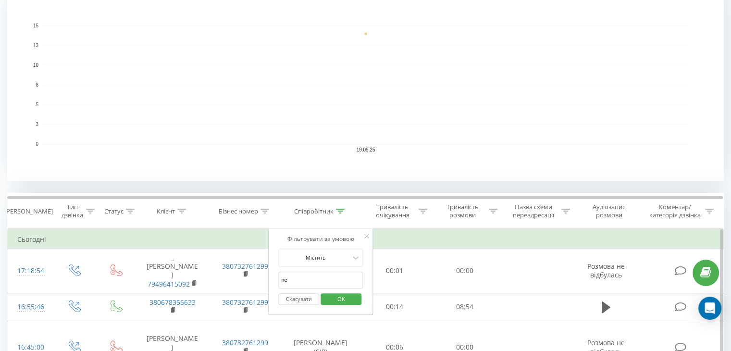
drag, startPoint x: 298, startPoint y: 275, endPoint x: 278, endPoint y: 278, distance: 20.4
click at [278, 278] on div "Фільтрувати за умовою Містить ne Скасувати OK" at bounding box center [320, 272] width 105 height 86
click at [296, 279] on input "text" at bounding box center [320, 279] width 85 height 17
type input "[PERSON_NAME]"
click at [333, 299] on span "OK" at bounding box center [341, 298] width 27 height 15
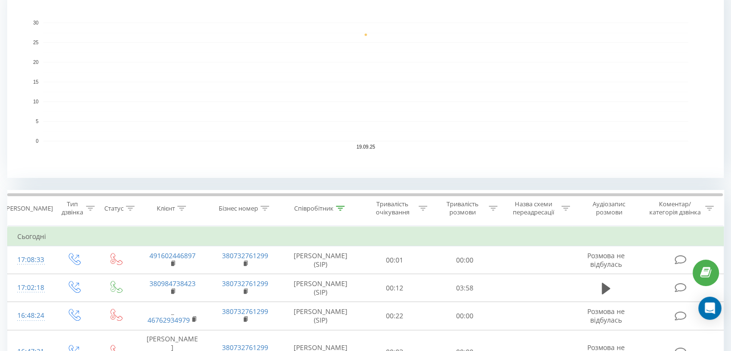
scroll to position [226, 0]
click at [342, 207] on icon at bounding box center [340, 206] width 9 height 5
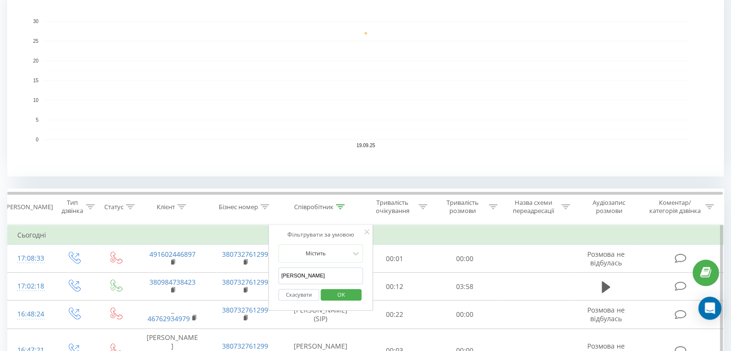
drag, startPoint x: 301, startPoint y: 270, endPoint x: 269, endPoint y: 273, distance: 32.8
click at [269, 273] on div "Фільтрувати за умовою Містить [PERSON_NAME] Скасувати OK" at bounding box center [320, 267] width 105 height 86
click at [289, 271] on input "text" at bounding box center [320, 275] width 85 height 17
click at [335, 296] on span "OK" at bounding box center [341, 294] width 27 height 15
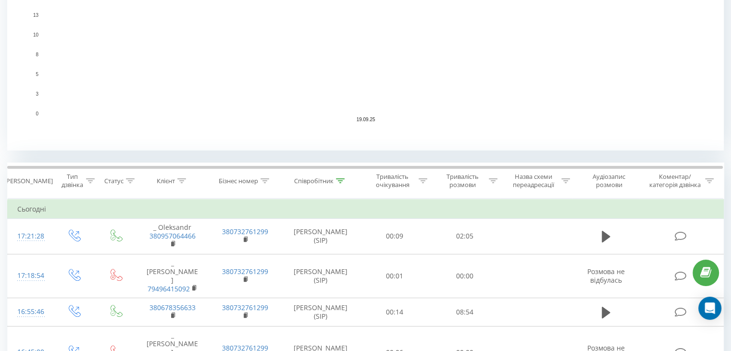
scroll to position [252, 0]
click at [341, 179] on icon at bounding box center [340, 180] width 9 height 5
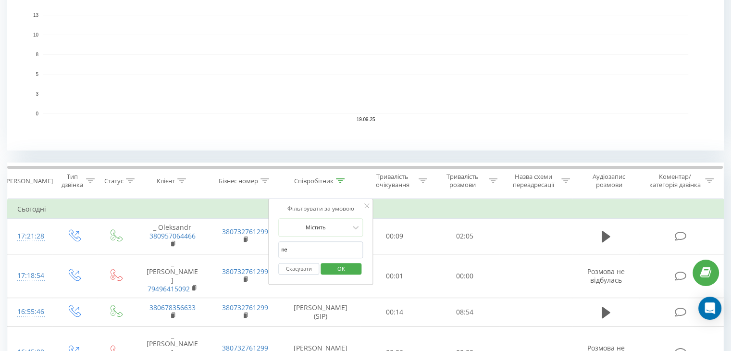
drag, startPoint x: 308, startPoint y: 252, endPoint x: 283, endPoint y: 249, distance: 24.7
click at [283, 249] on input "ne" at bounding box center [320, 249] width 85 height 17
type input "n"
click at [283, 249] on input "text" at bounding box center [320, 249] width 85 height 17
type input "[PERSON_NAME]"
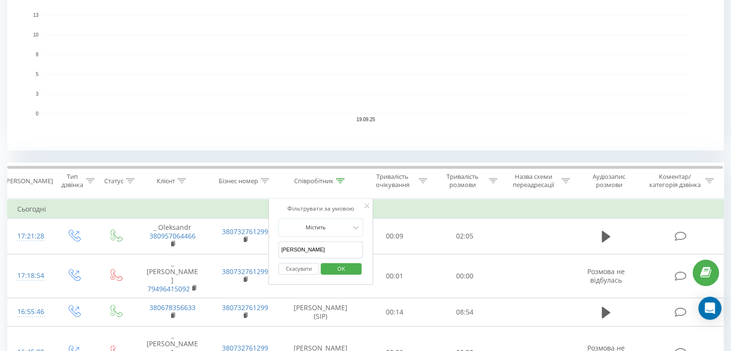
click at [339, 270] on span "OK" at bounding box center [341, 268] width 27 height 15
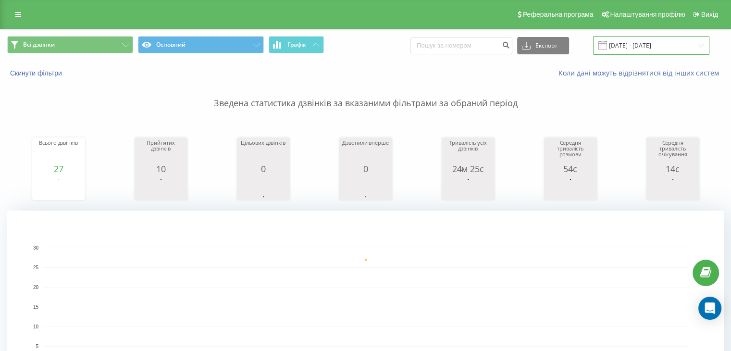
click at [622, 49] on input "[DATE] - [DATE]" at bounding box center [651, 45] width 116 height 19
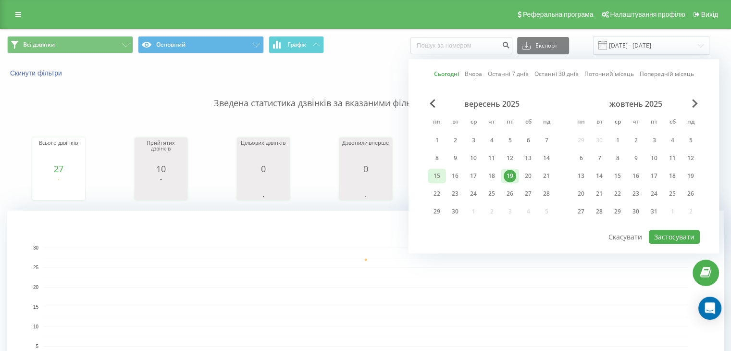
click at [442, 178] on div "15" at bounding box center [437, 176] width 12 height 12
click at [517, 178] on div "19" at bounding box center [510, 176] width 18 height 14
click at [664, 234] on button "Застосувати" at bounding box center [674, 237] width 51 height 14
type input "[DATE] - [DATE]"
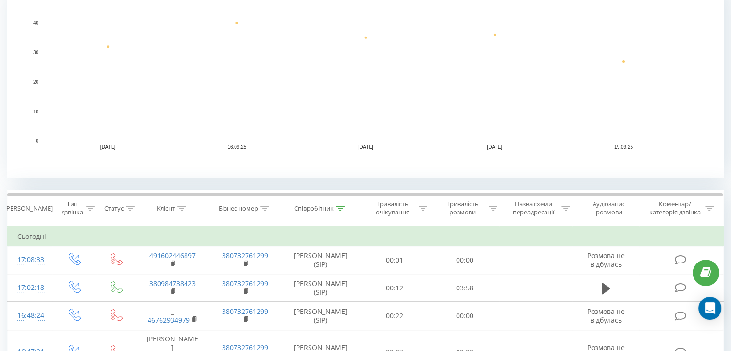
scroll to position [226, 0]
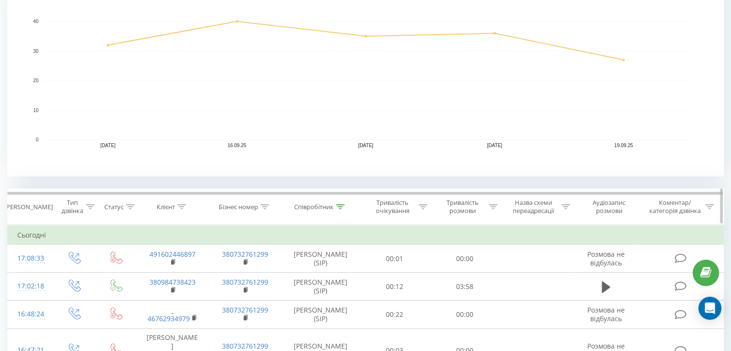
click at [338, 205] on icon at bounding box center [340, 206] width 9 height 5
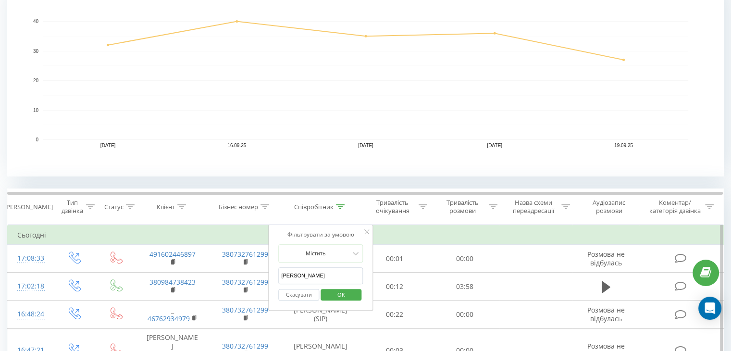
drag, startPoint x: 304, startPoint y: 274, endPoint x: 278, endPoint y: 275, distance: 26.0
click at [278, 275] on div "Фільтрувати за умовою Містить [PERSON_NAME] Скасувати OK" at bounding box center [320, 267] width 105 height 86
click at [297, 277] on input "text" at bounding box center [320, 275] width 85 height 17
type input "[PERSON_NAME]"
click at [333, 295] on span "OK" at bounding box center [341, 294] width 27 height 15
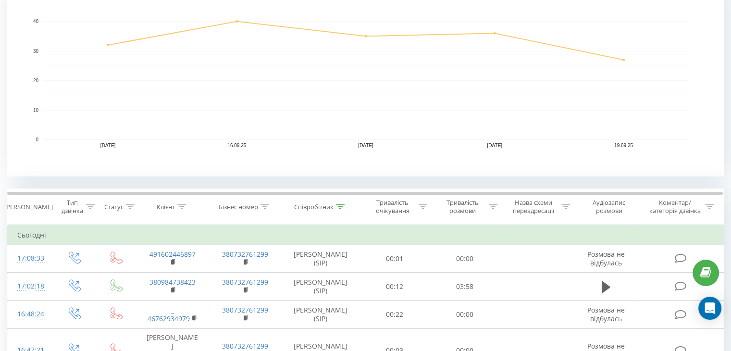
scroll to position [237, 0]
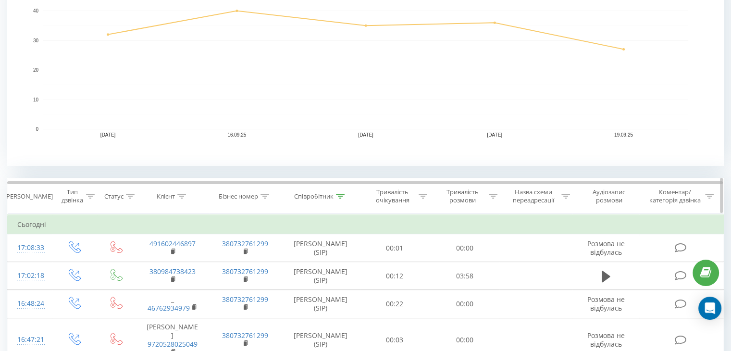
click at [342, 192] on div at bounding box center [340, 196] width 9 height 8
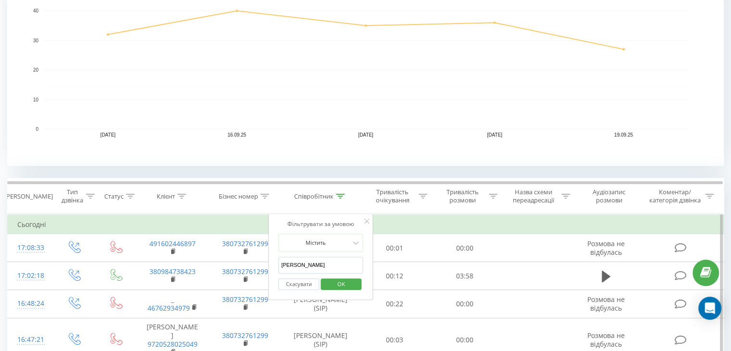
drag, startPoint x: 296, startPoint y: 269, endPoint x: 277, endPoint y: 270, distance: 18.3
click at [277, 270] on div "Фільтрувати за умовою Містить [PERSON_NAME] Скасувати OK" at bounding box center [320, 257] width 105 height 86
click at [296, 264] on input "text" at bounding box center [320, 265] width 85 height 17
type input "ne"
click at [341, 284] on span "OK" at bounding box center [341, 283] width 27 height 15
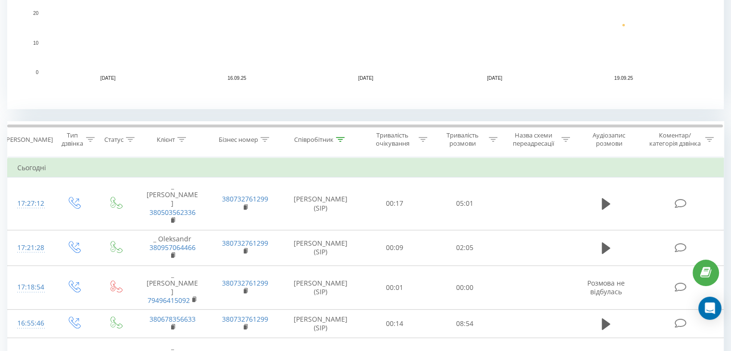
scroll to position [328, 0]
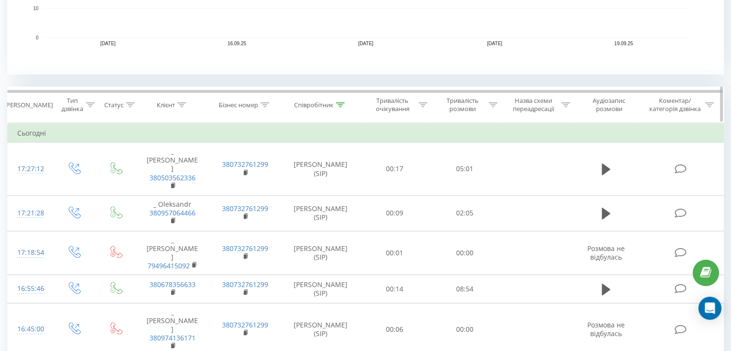
click at [342, 107] on div at bounding box center [340, 105] width 9 height 8
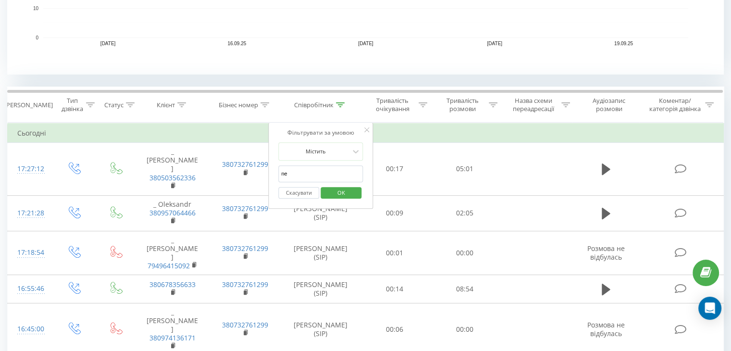
scroll to position [0, 0]
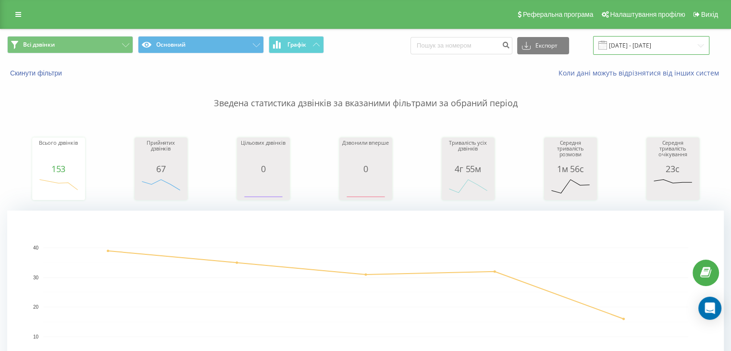
click at [629, 37] on input "[DATE] - [DATE]" at bounding box center [651, 45] width 116 height 19
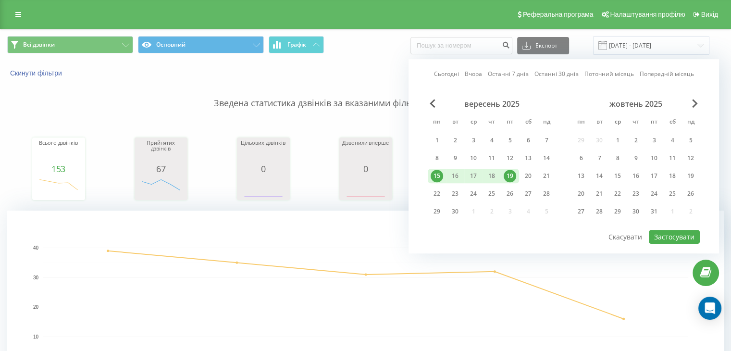
click at [504, 173] on div "19" at bounding box center [510, 176] width 12 height 12
click at [657, 236] on button "Застосувати" at bounding box center [674, 237] width 51 height 14
type input "[DATE] - [DATE]"
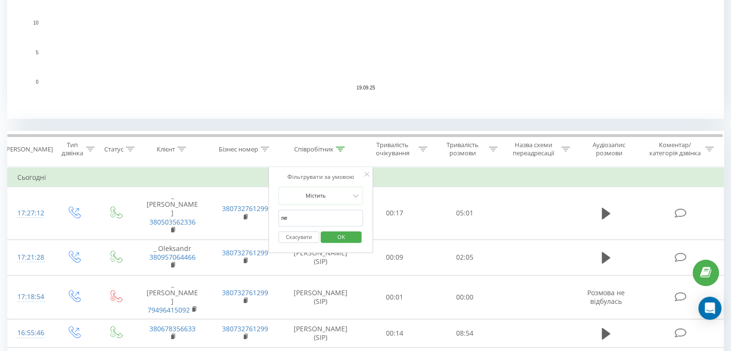
scroll to position [298, 0]
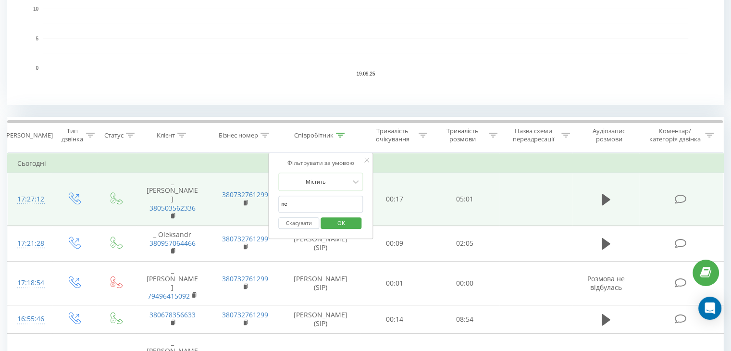
type input "n"
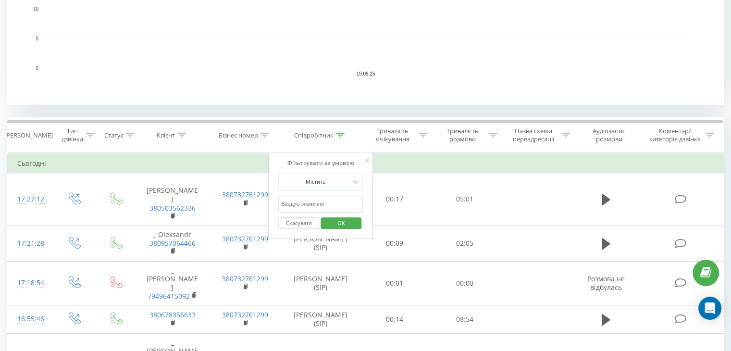
click at [347, 201] on input "text" at bounding box center [320, 204] width 85 height 17
type input "[PERSON_NAME]"
click at [342, 222] on span "OK" at bounding box center [341, 222] width 27 height 15
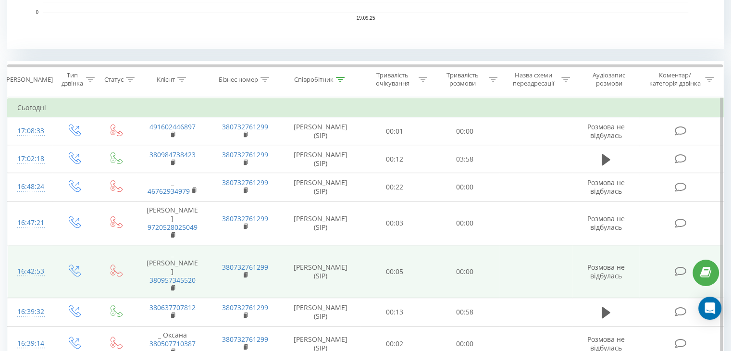
scroll to position [356, 0]
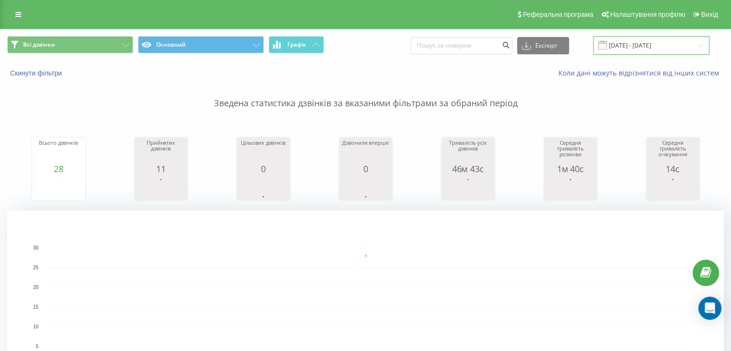
drag, startPoint x: 632, startPoint y: 48, endPoint x: 617, endPoint y: 52, distance: 15.2
click at [631, 48] on input "[DATE] - [DATE]" at bounding box center [651, 45] width 116 height 19
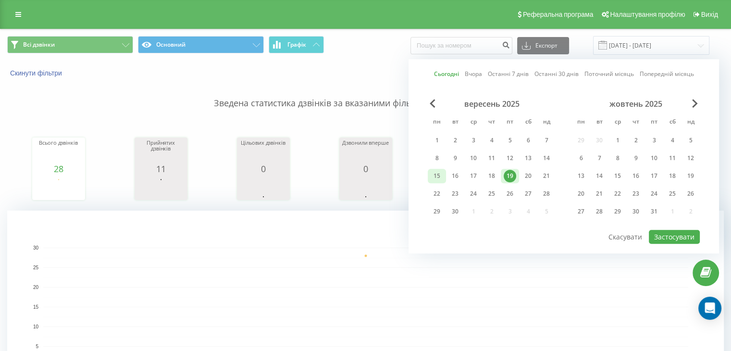
click at [440, 180] on div "15" at bounding box center [437, 176] width 12 height 12
click at [517, 181] on div "19" at bounding box center [510, 176] width 18 height 14
click at [668, 237] on button "Застосувати" at bounding box center [674, 237] width 51 height 14
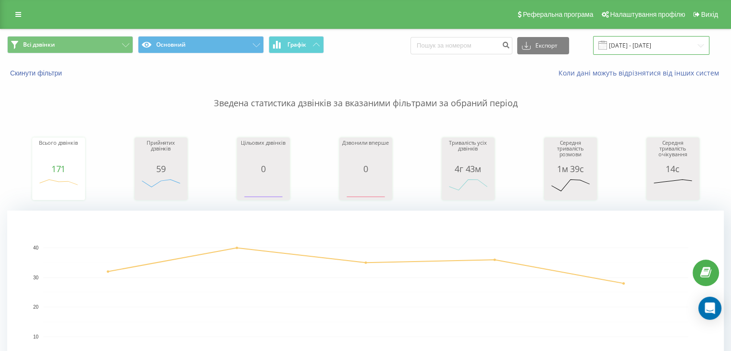
click at [634, 43] on input "[DATE] - [DATE]" at bounding box center [651, 45] width 116 height 19
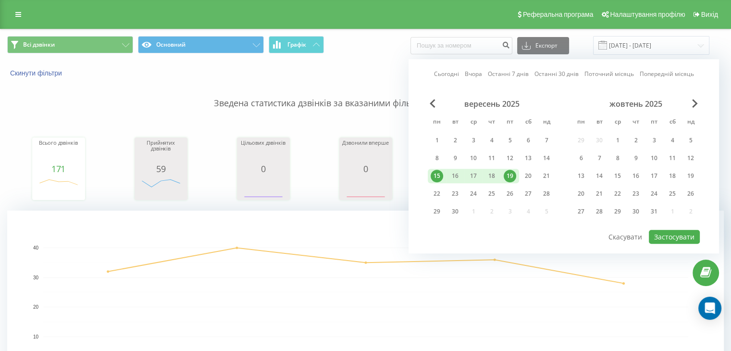
click at [514, 171] on div "19" at bounding box center [510, 176] width 12 height 12
click at [657, 233] on button "Застосувати" at bounding box center [674, 237] width 51 height 14
type input "[DATE] - [DATE]"
